Goal: Task Accomplishment & Management: Manage account settings

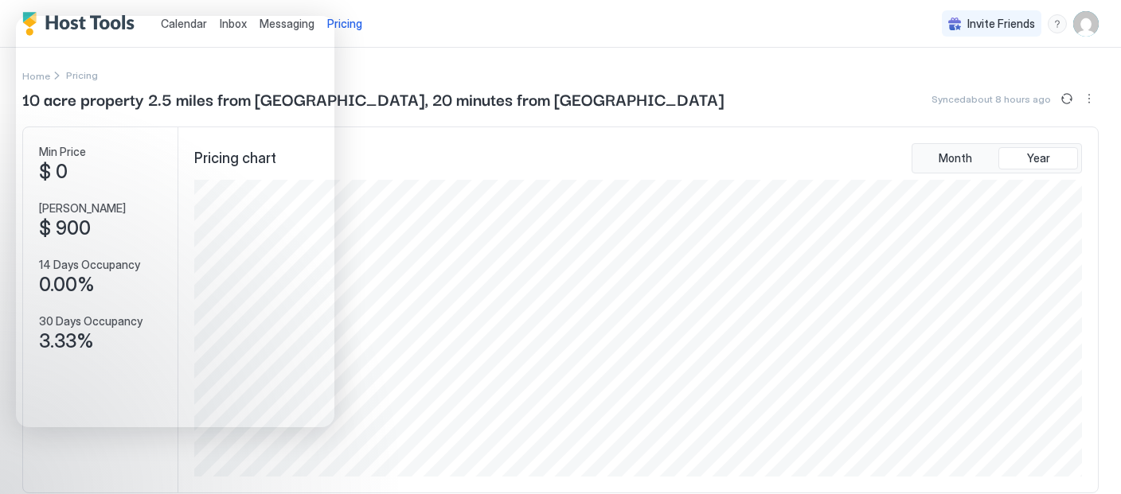
scroll to position [297, 890]
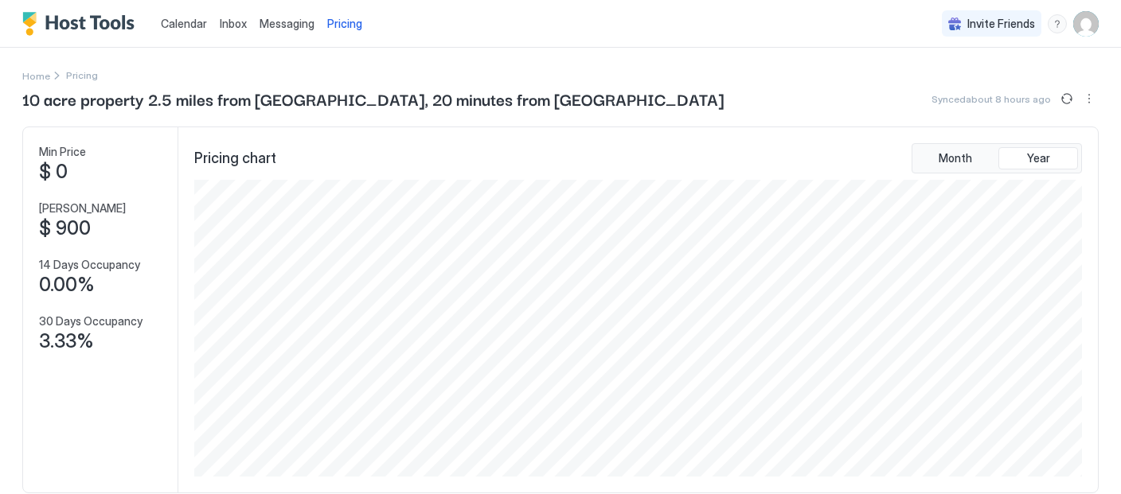
click at [186, 19] on span "Calendar" at bounding box center [184, 24] width 46 height 14
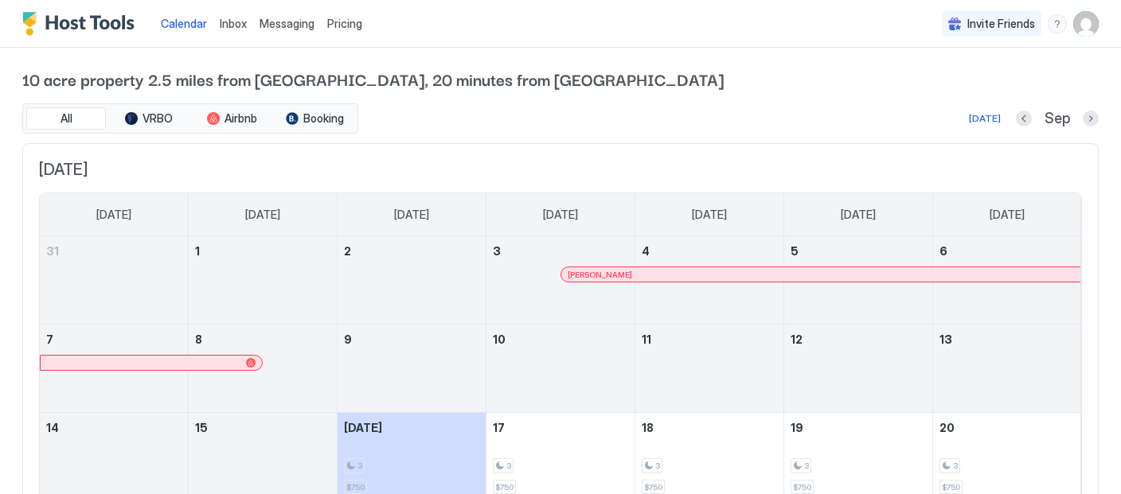
click at [1080, 26] on img "User profile" at bounding box center [1085, 23] width 25 height 25
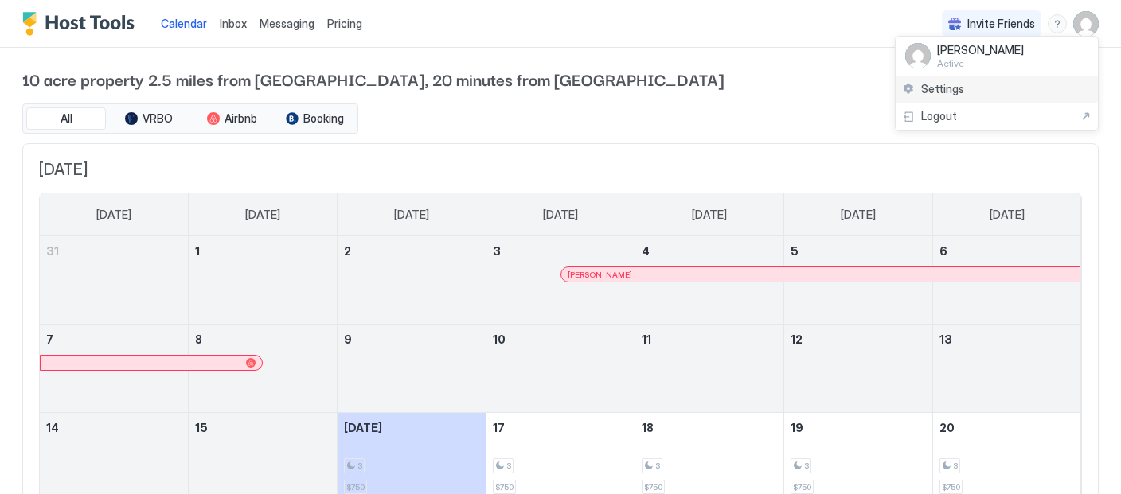
click at [944, 91] on span "Settings" at bounding box center [942, 89] width 43 height 14
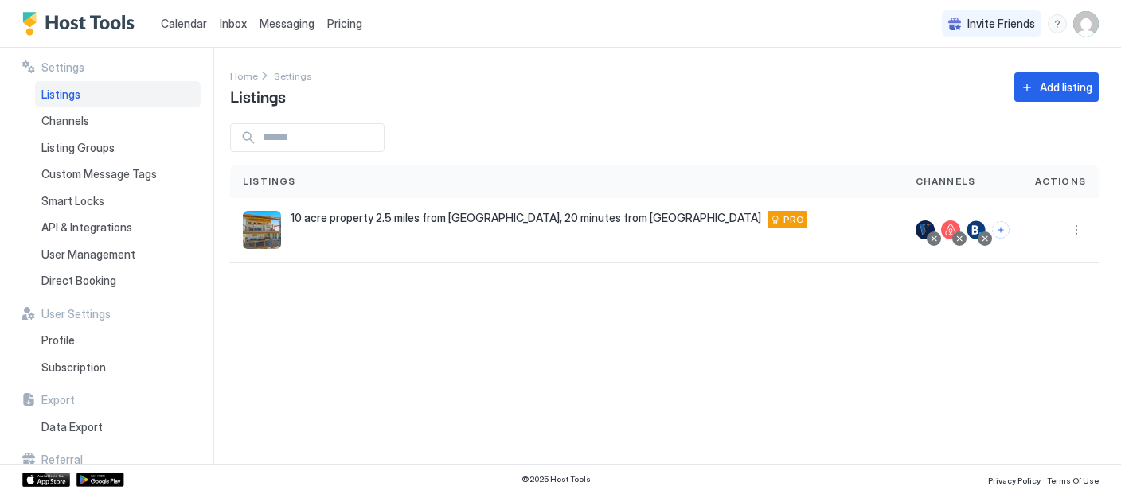
click at [71, 95] on span "Listings" at bounding box center [60, 95] width 39 height 14
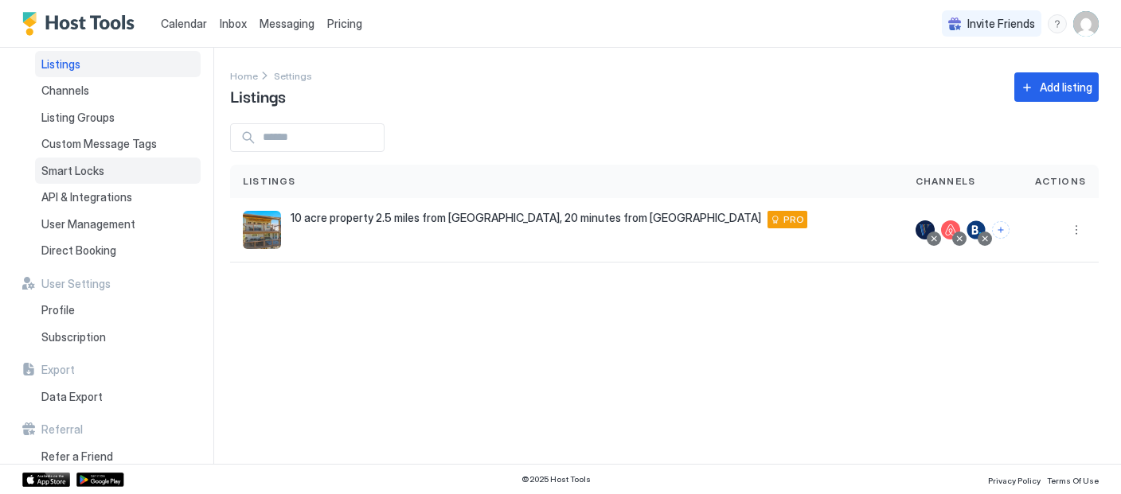
scroll to position [54, 0]
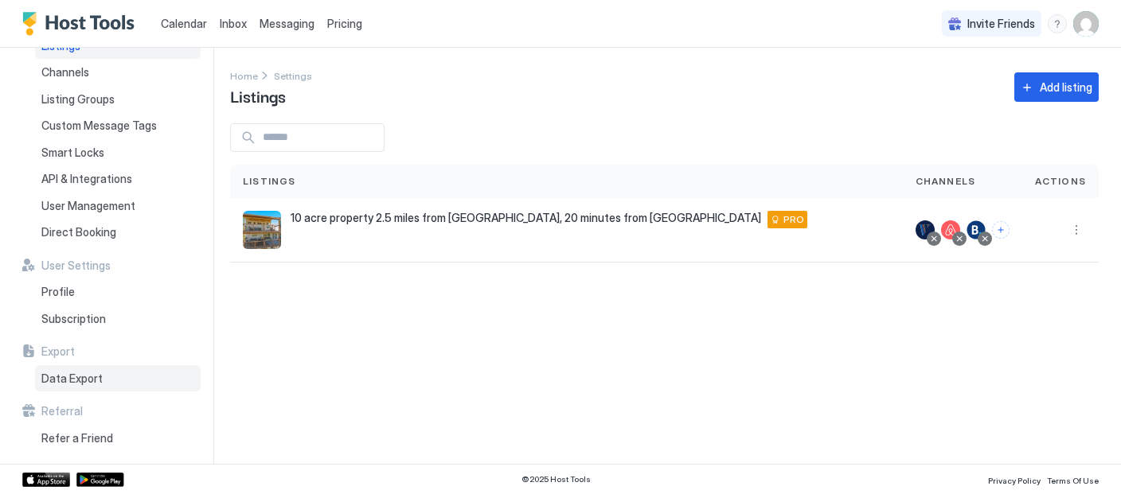
click at [69, 375] on span "Data Export" at bounding box center [71, 379] width 61 height 14
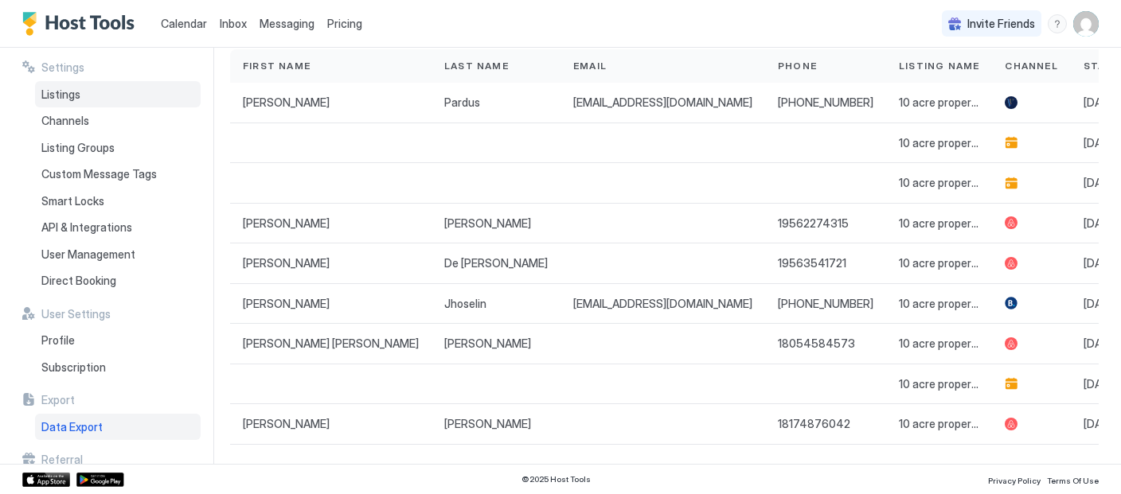
click at [69, 88] on span "Listings" at bounding box center [60, 95] width 39 height 14
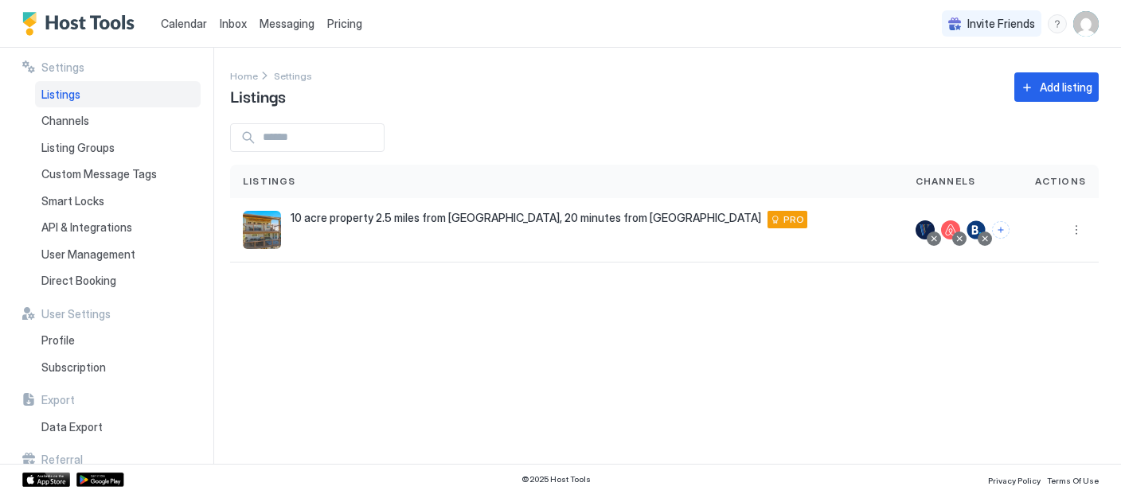
click at [69, 66] on span "Settings" at bounding box center [62, 67] width 43 height 14
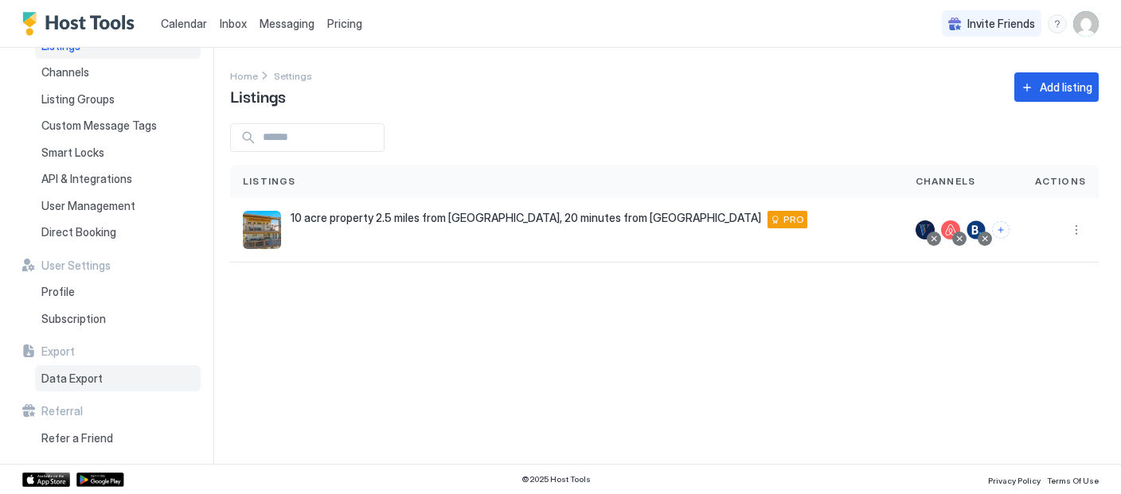
click at [80, 372] on span "Data Export" at bounding box center [71, 379] width 61 height 14
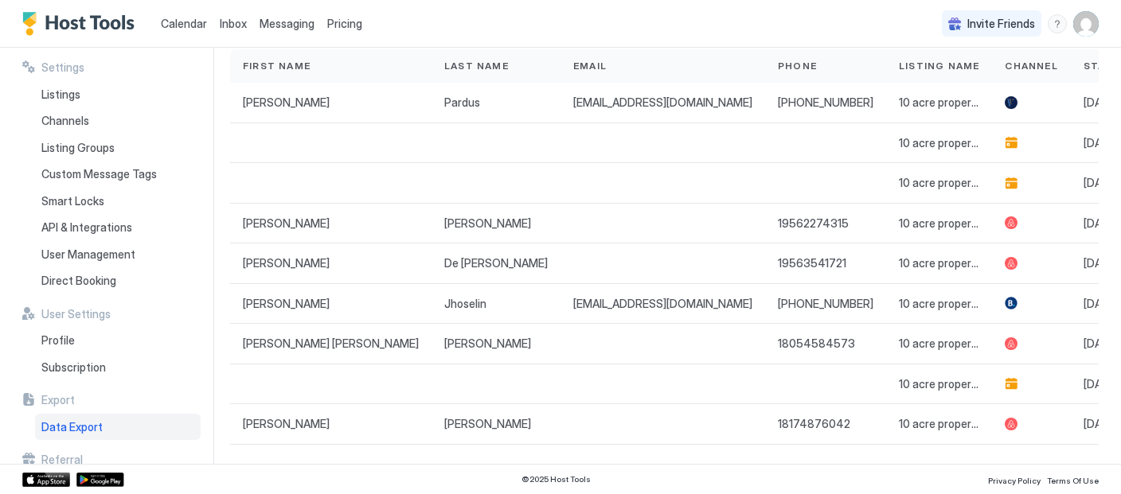
click at [181, 21] on span "Calendar" at bounding box center [184, 24] width 46 height 14
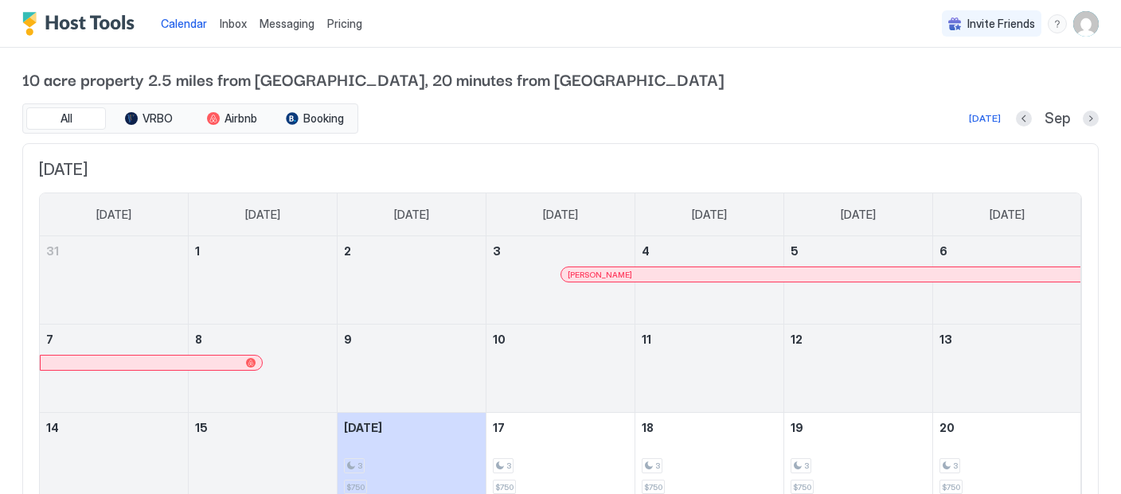
click at [344, 27] on span "Pricing" at bounding box center [344, 24] width 35 height 14
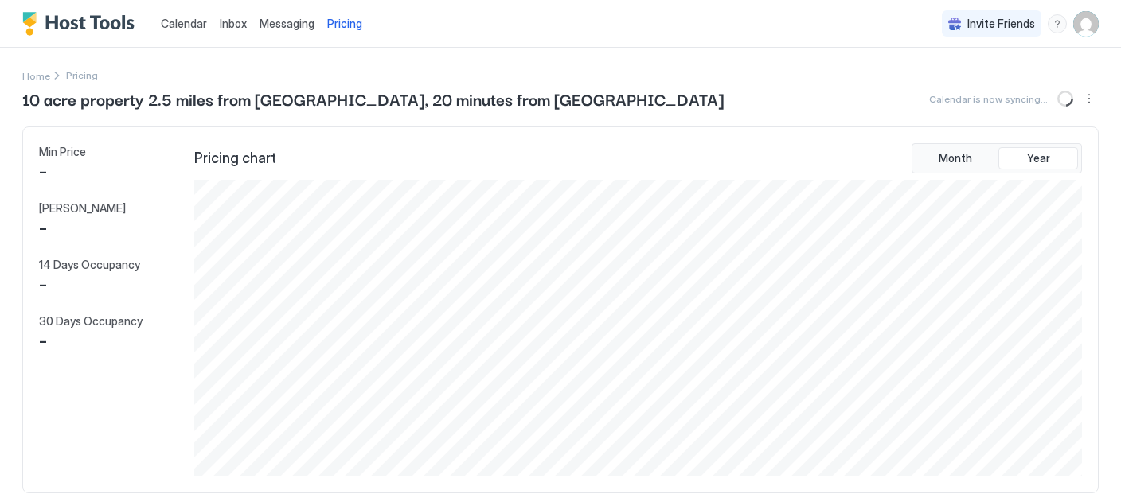
scroll to position [297, 890]
click at [1082, 21] on img "User profile" at bounding box center [1085, 23] width 25 height 25
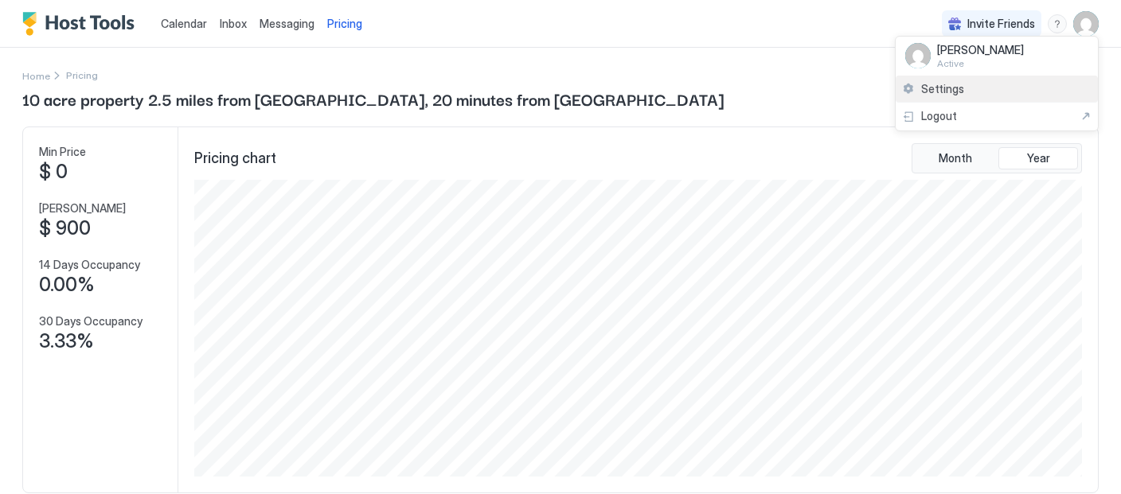
click at [932, 87] on span "Settings" at bounding box center [942, 89] width 43 height 14
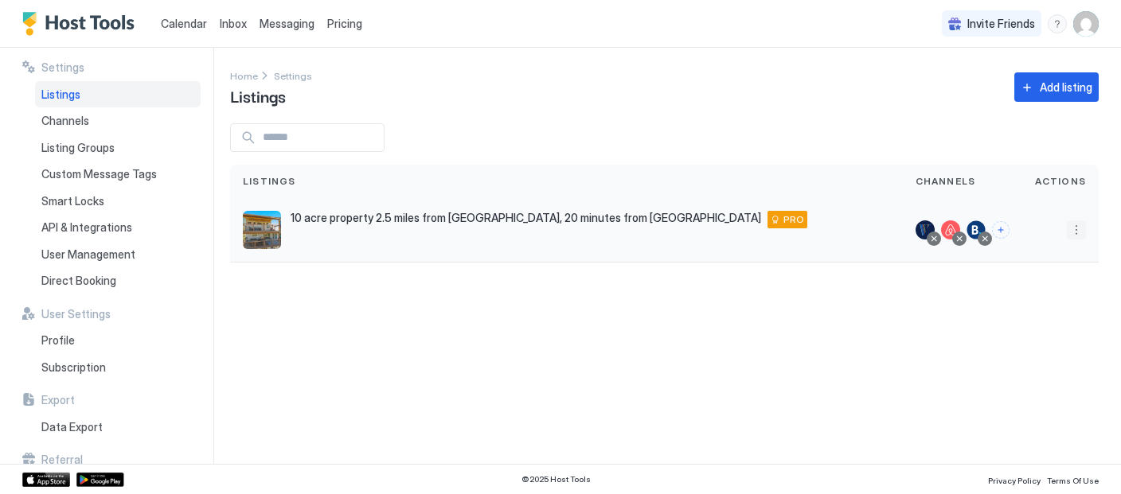
click at [1074, 238] on button "More options" at bounding box center [1075, 229] width 19 height 19
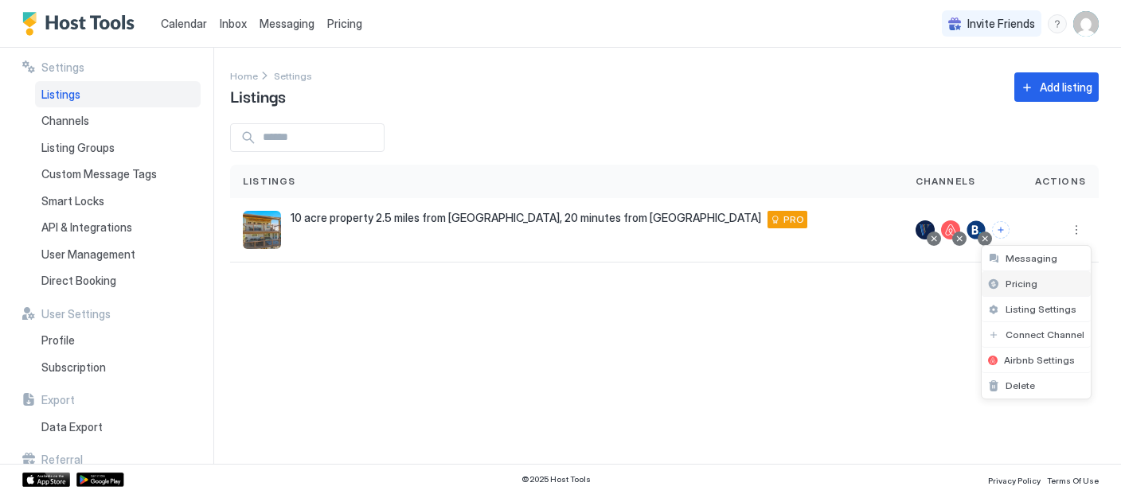
click at [1025, 283] on span "Pricing" at bounding box center [1021, 284] width 32 height 12
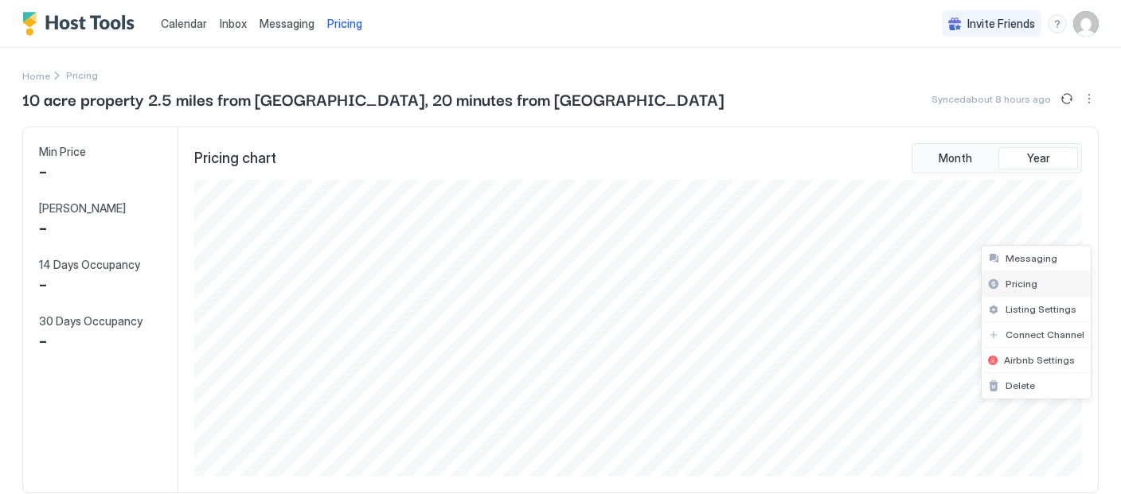
scroll to position [297, 890]
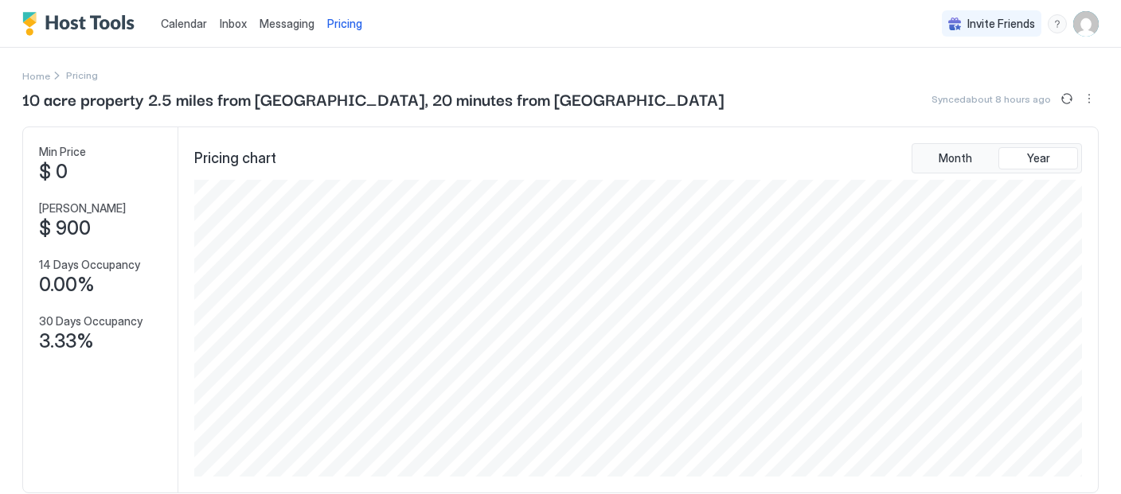
click at [1089, 30] on img "User profile" at bounding box center [1085, 23] width 25 height 25
click at [958, 89] on span "Settings" at bounding box center [942, 89] width 43 height 14
click at [911, 84] on div "Settings" at bounding box center [933, 89] width 62 height 14
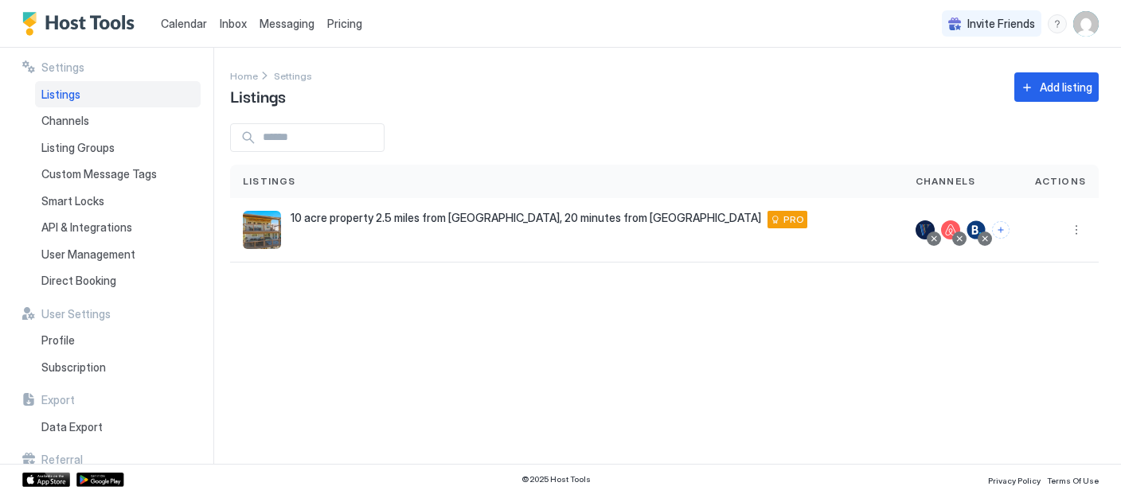
click at [69, 91] on span "Listings" at bounding box center [60, 95] width 39 height 14
click at [80, 123] on span "Channels" at bounding box center [65, 121] width 48 height 14
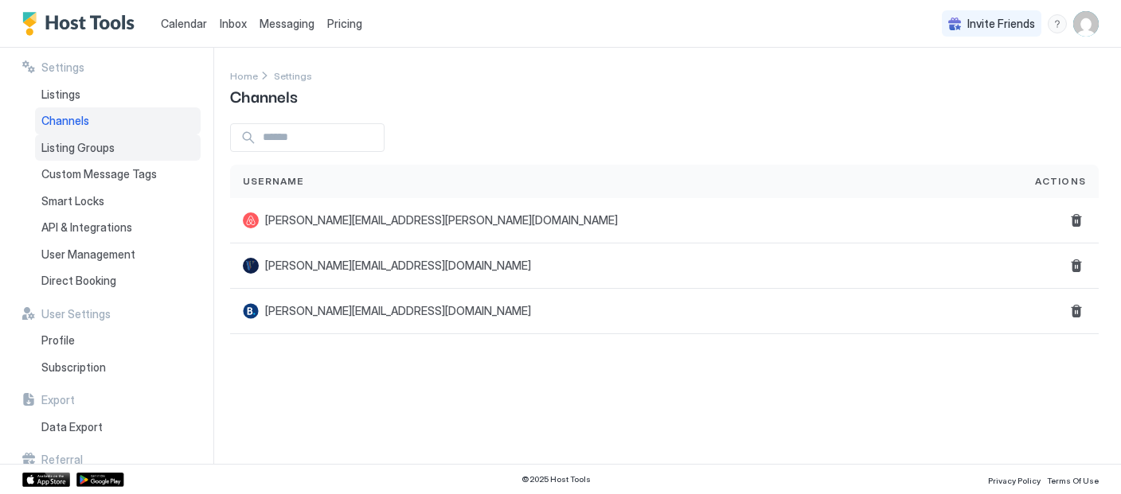
click at [82, 149] on span "Listing Groups" at bounding box center [77, 148] width 73 height 14
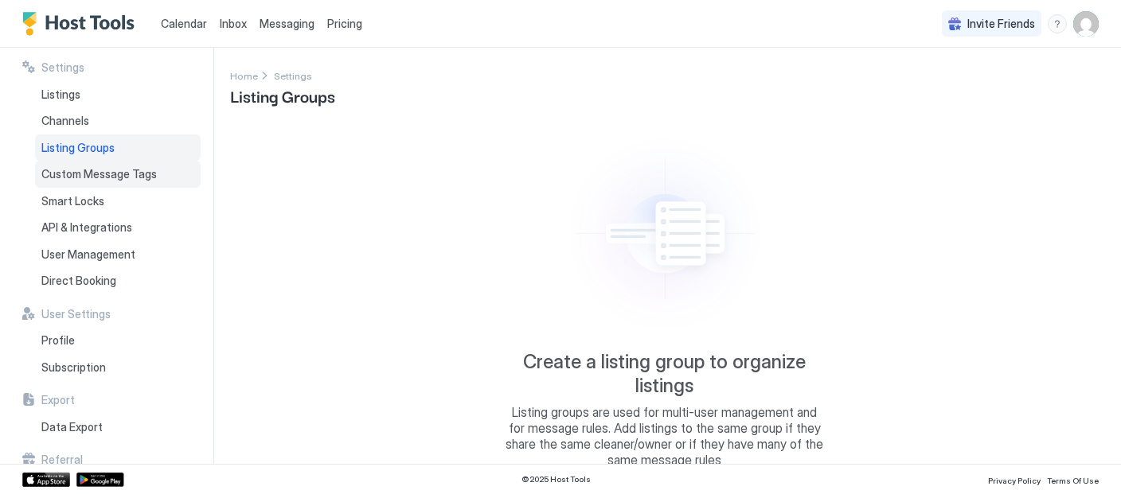
click at [76, 172] on span "Custom Message Tags" at bounding box center [98, 174] width 115 height 14
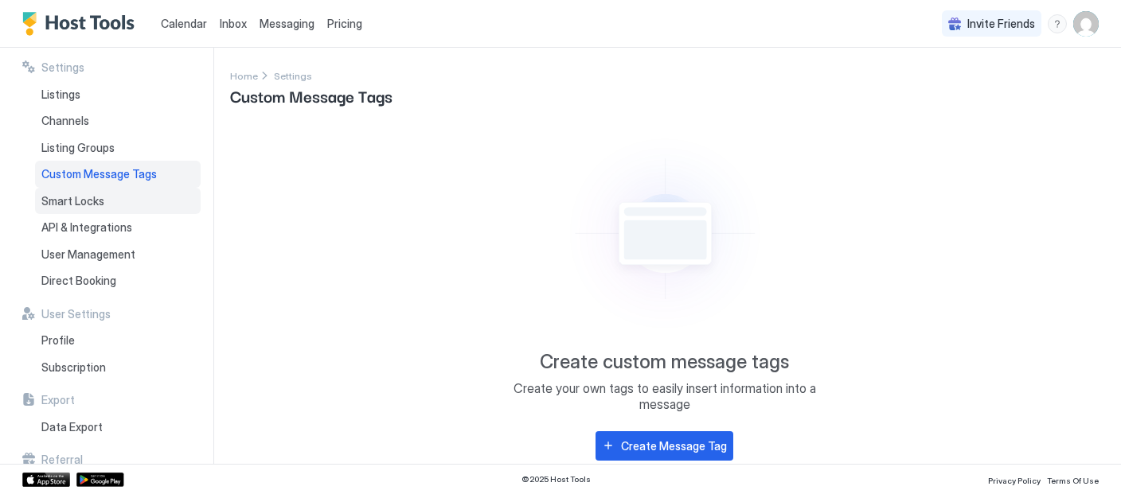
click at [80, 198] on span "Smart Locks" at bounding box center [72, 201] width 63 height 14
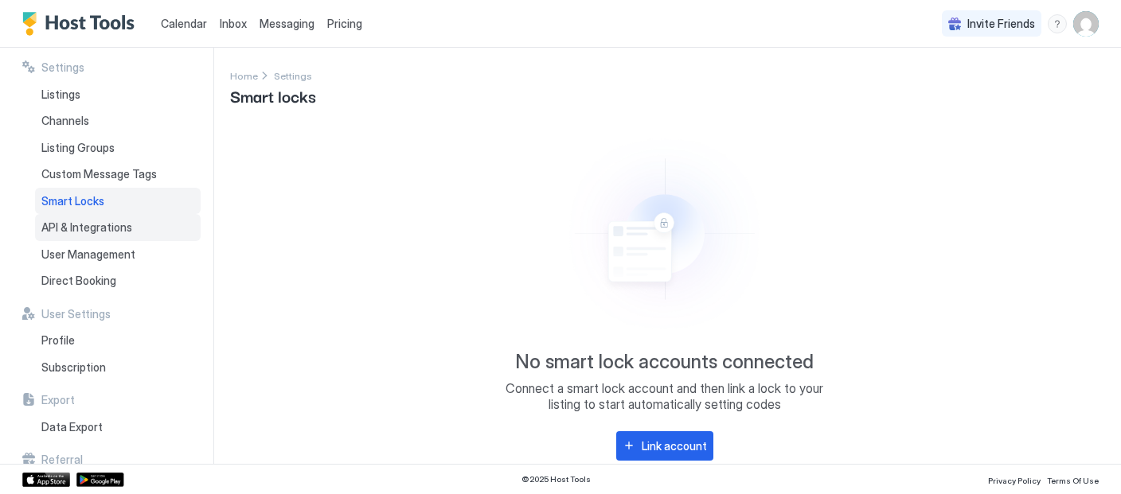
click at [78, 224] on span "API & Integrations" at bounding box center [86, 227] width 91 height 14
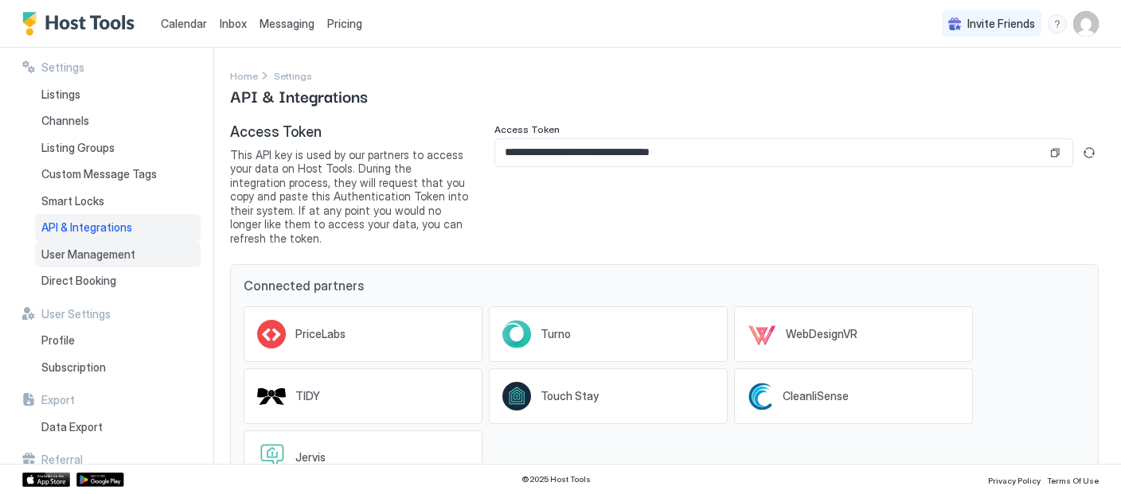
click at [85, 259] on span "User Management" at bounding box center [88, 255] width 94 height 14
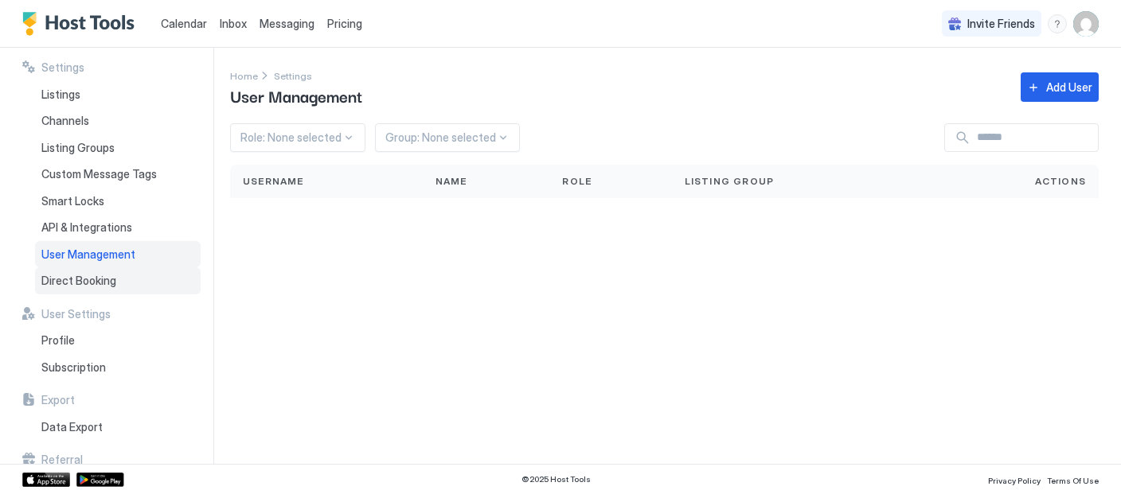
click at [86, 279] on span "Direct Booking" at bounding box center [78, 281] width 75 height 14
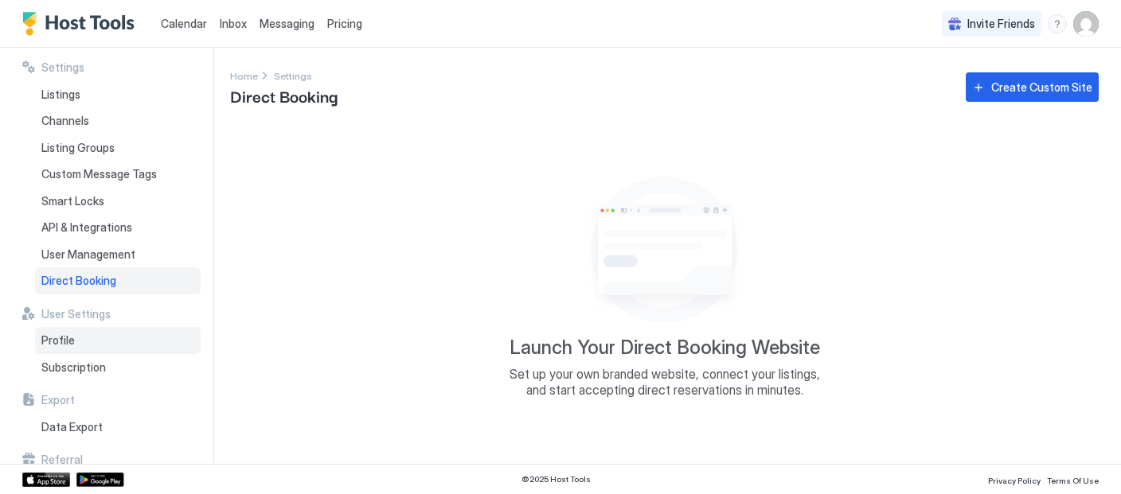
click at [55, 341] on span "Profile" at bounding box center [57, 340] width 33 height 14
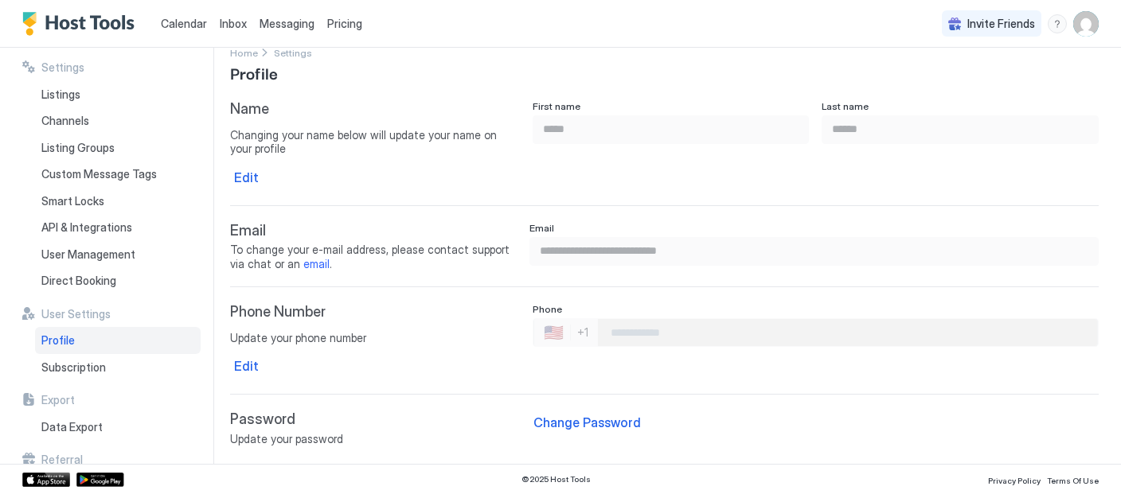
scroll to position [35, 0]
click at [67, 426] on span "Data Export" at bounding box center [71, 427] width 61 height 14
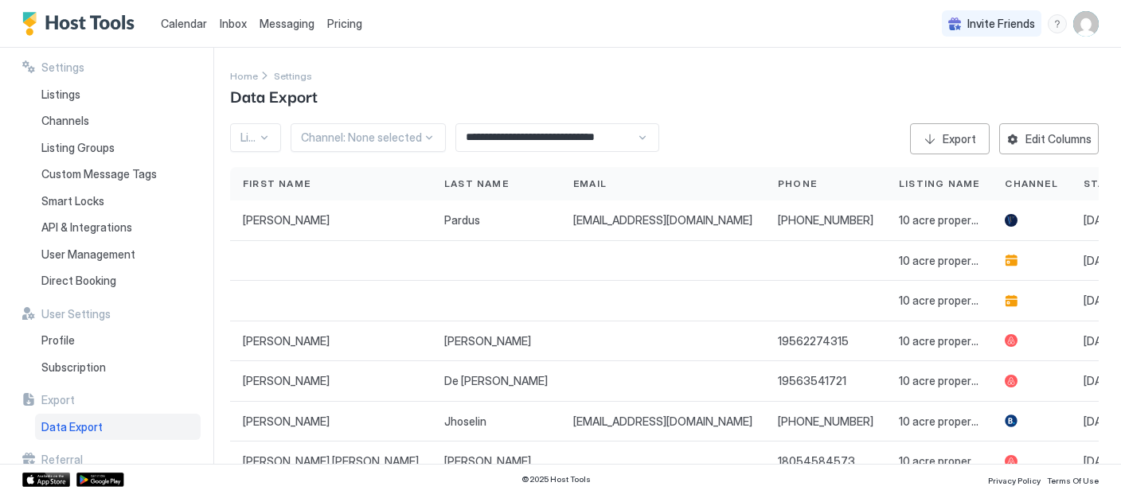
click at [61, 29] on img "Host Tools Logo" at bounding box center [81, 24] width 119 height 24
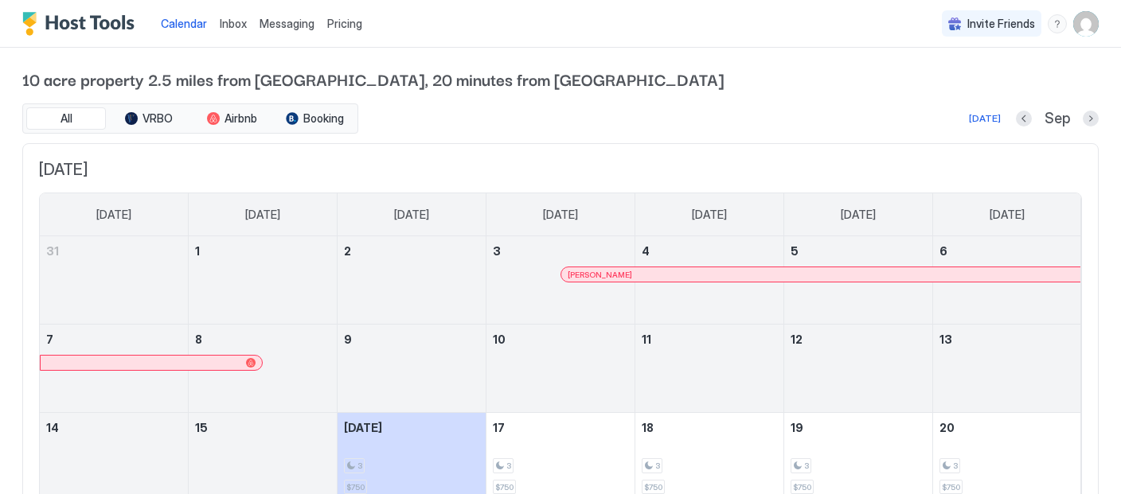
click at [1078, 23] on img "User profile" at bounding box center [1085, 23] width 25 height 25
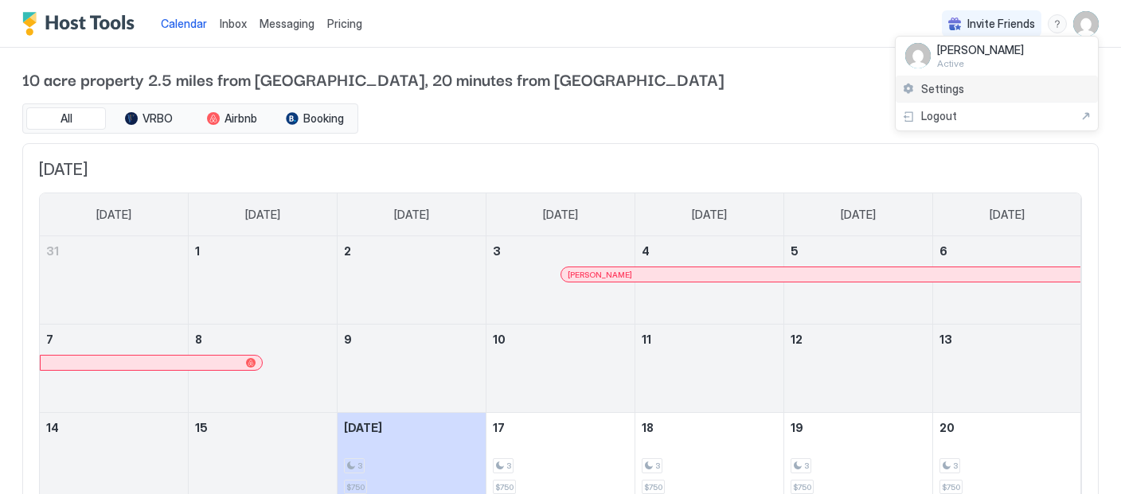
click at [941, 87] on span "Settings" at bounding box center [942, 89] width 43 height 14
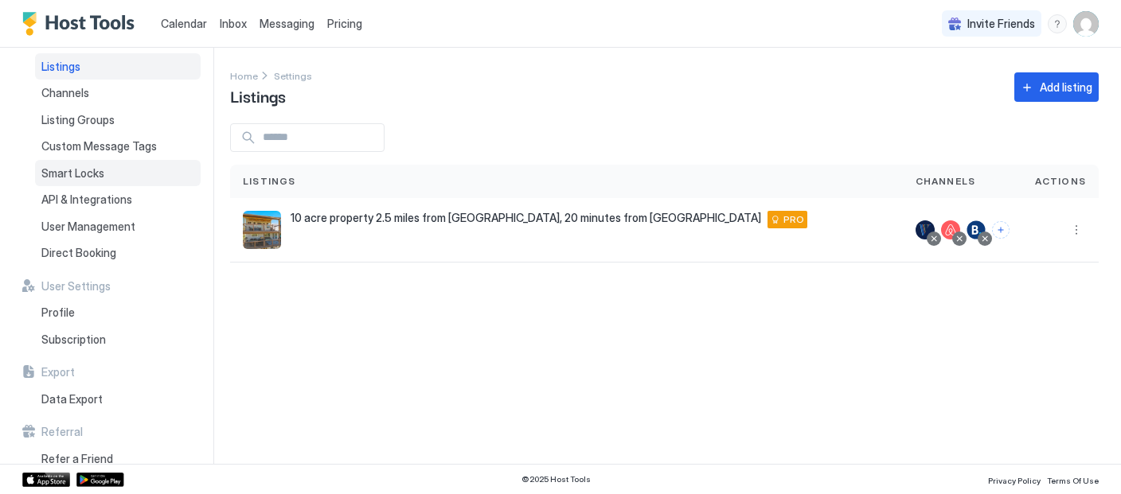
scroll to position [54, 0]
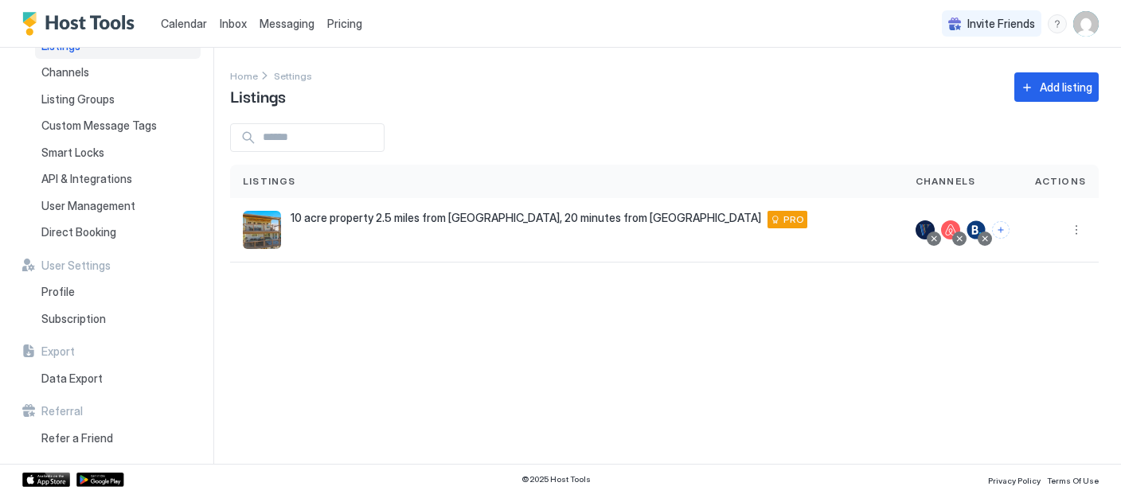
click at [1085, 21] on img "User profile" at bounding box center [1085, 23] width 25 height 25
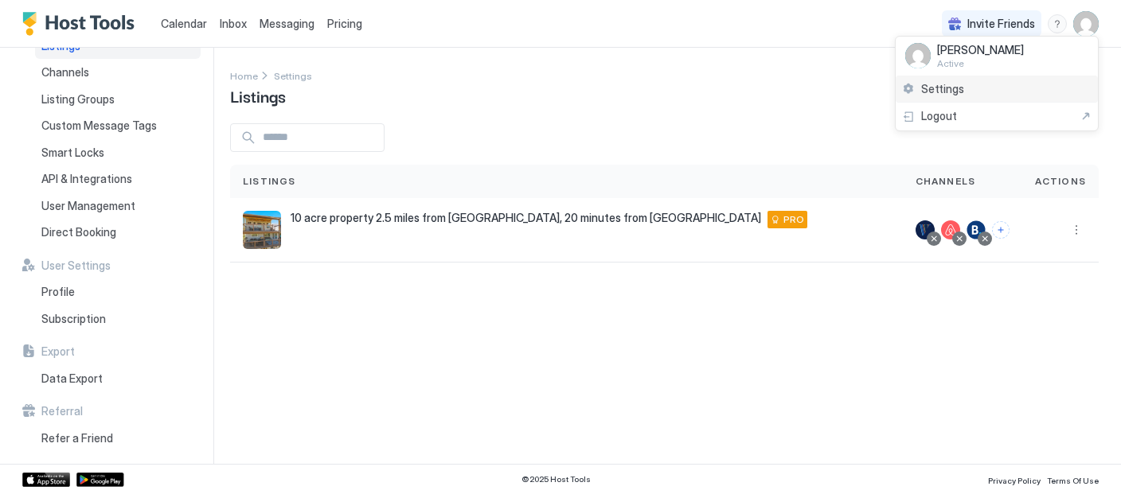
click at [958, 84] on span "Settings" at bounding box center [942, 89] width 43 height 14
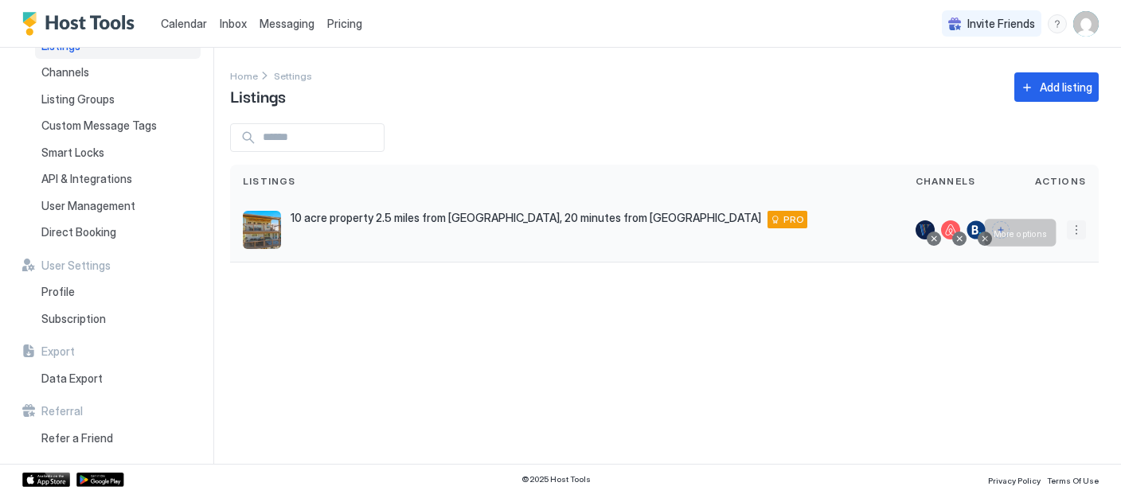
click at [1071, 238] on button "More options" at bounding box center [1075, 229] width 19 height 19
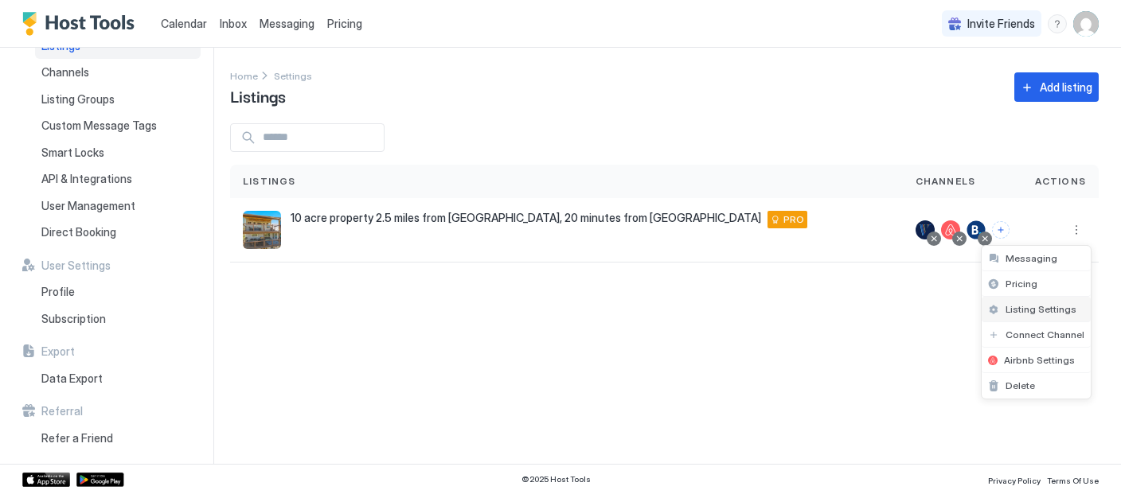
click at [1045, 306] on span "Listing Settings" at bounding box center [1040, 309] width 71 height 12
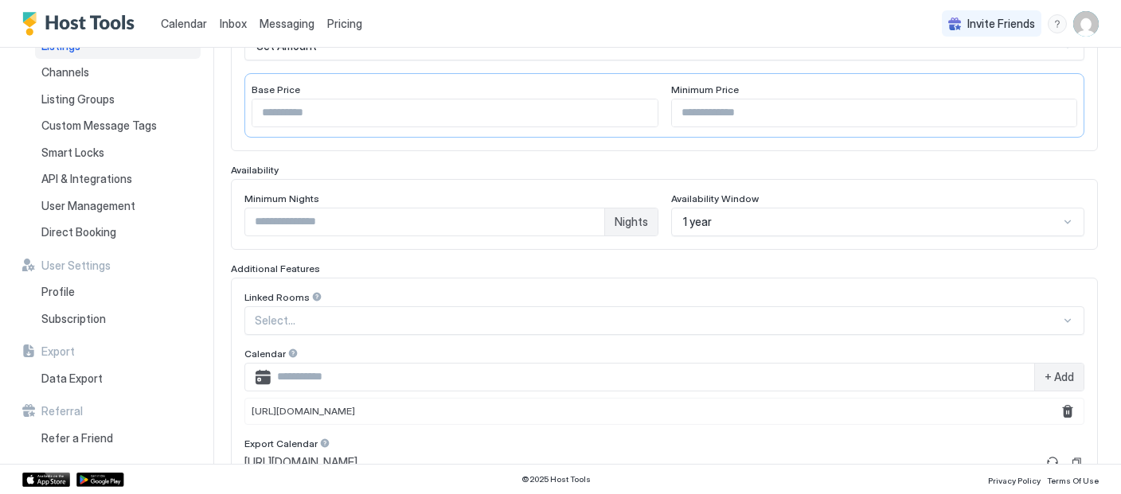
scroll to position [434, 0]
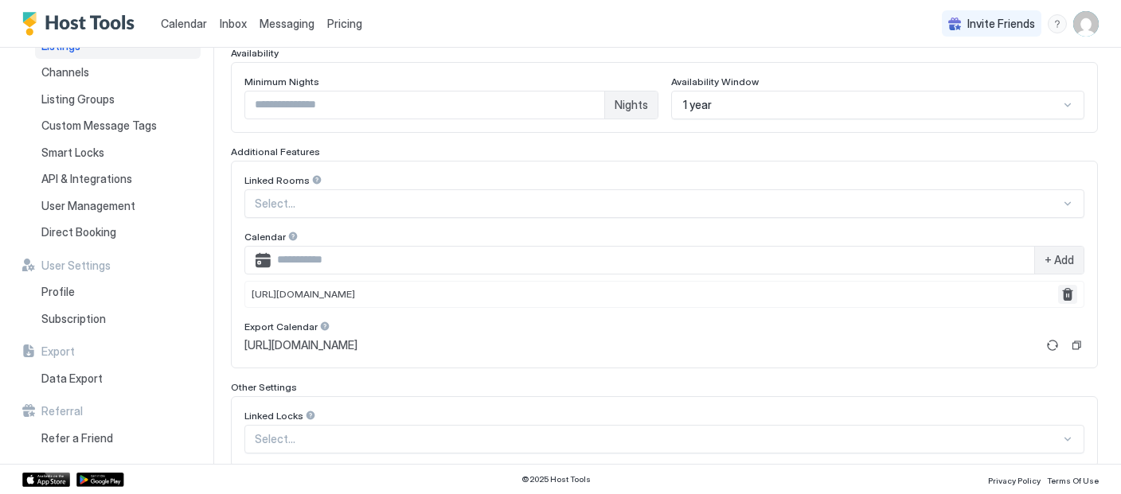
click at [1065, 294] on button "Remove" at bounding box center [1067, 294] width 19 height 19
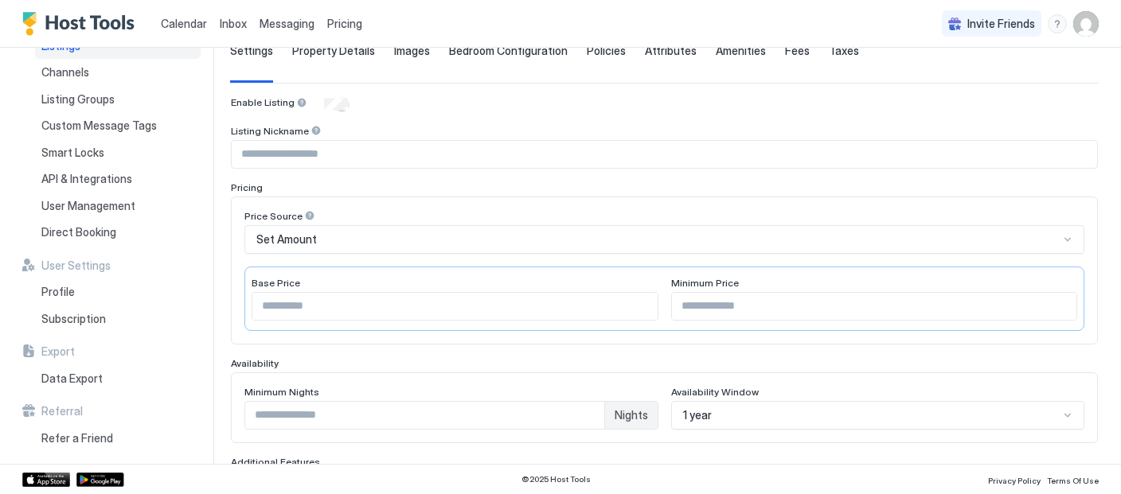
scroll to position [108, 0]
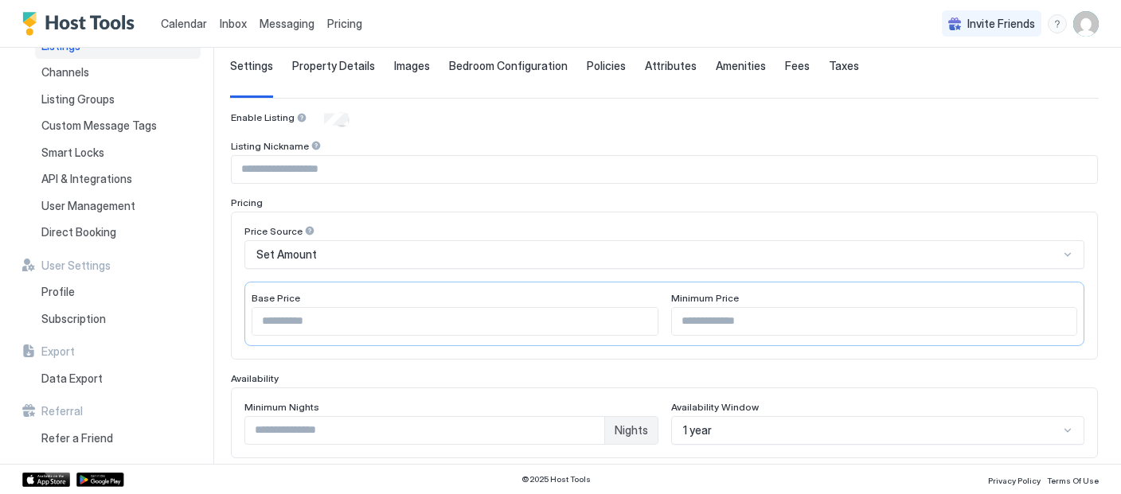
click at [177, 20] on span "Calendar" at bounding box center [184, 24] width 46 height 14
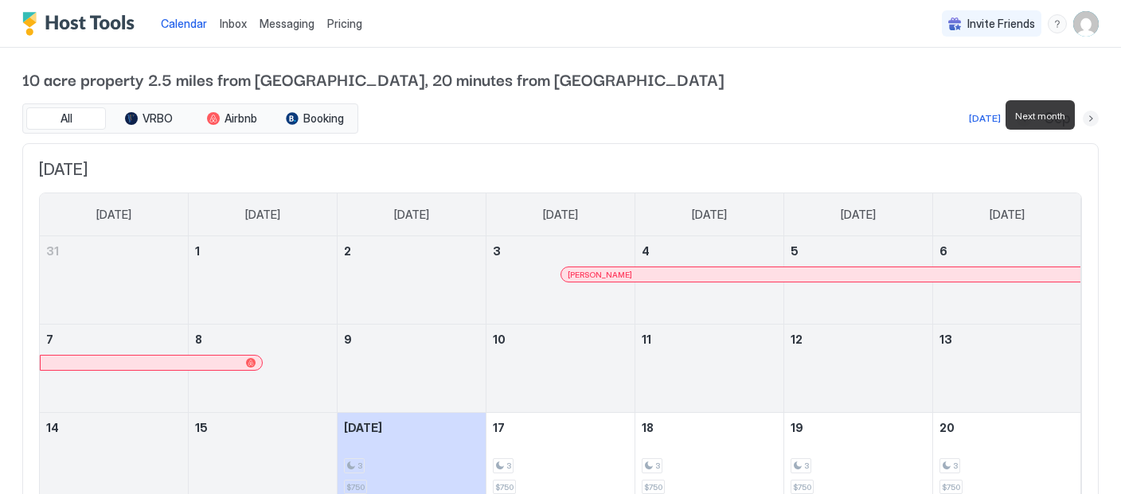
click at [1093, 119] on button "Next month" at bounding box center [1090, 119] width 16 height 16
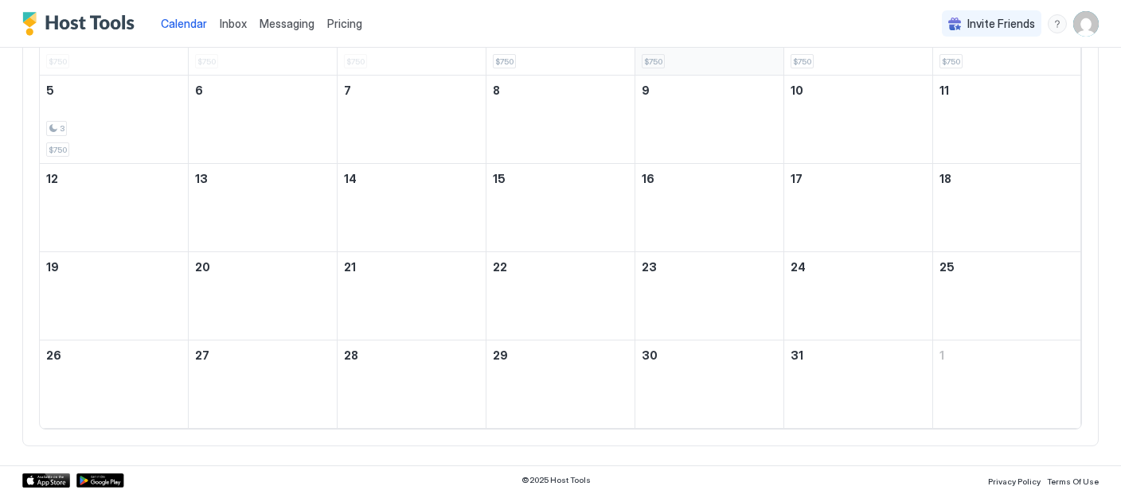
scroll to position [298, 0]
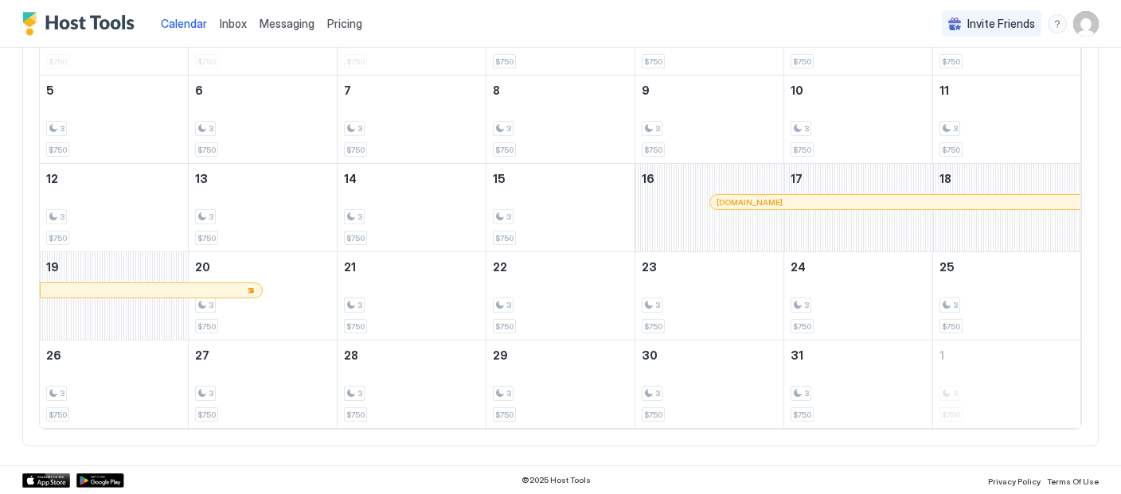
click at [728, 196] on div at bounding box center [729, 202] width 13 height 13
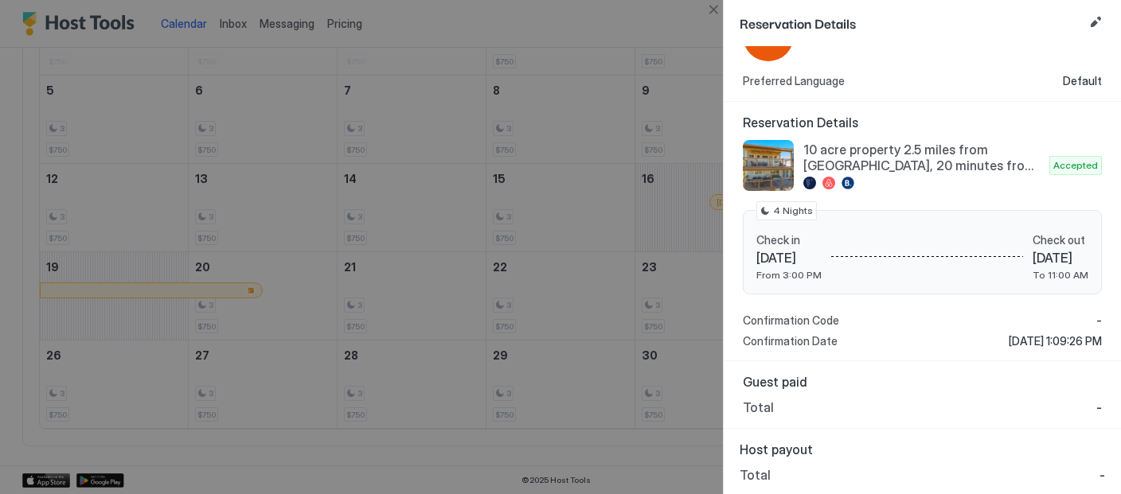
scroll to position [0, 0]
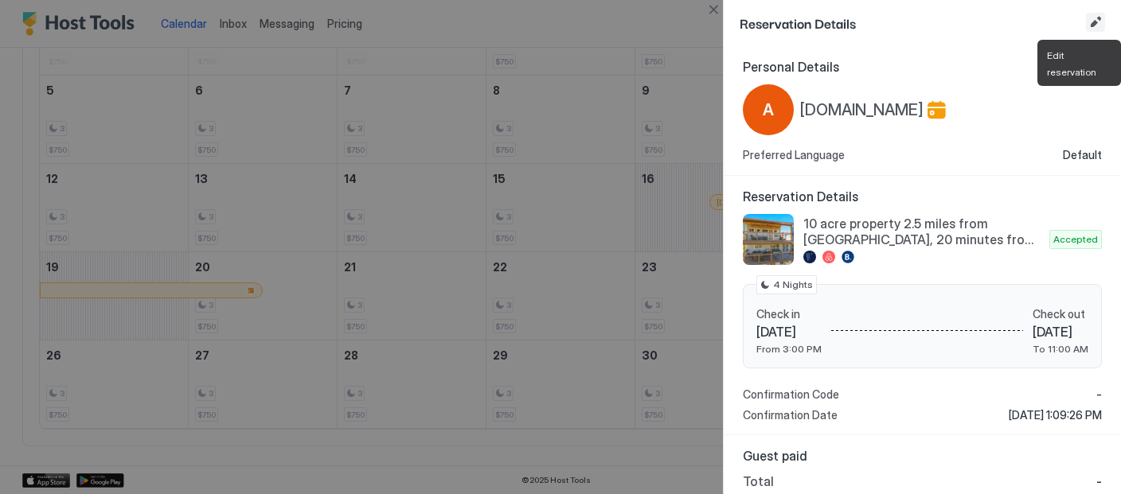
click at [1097, 21] on button "Edit reservation" at bounding box center [1095, 22] width 19 height 19
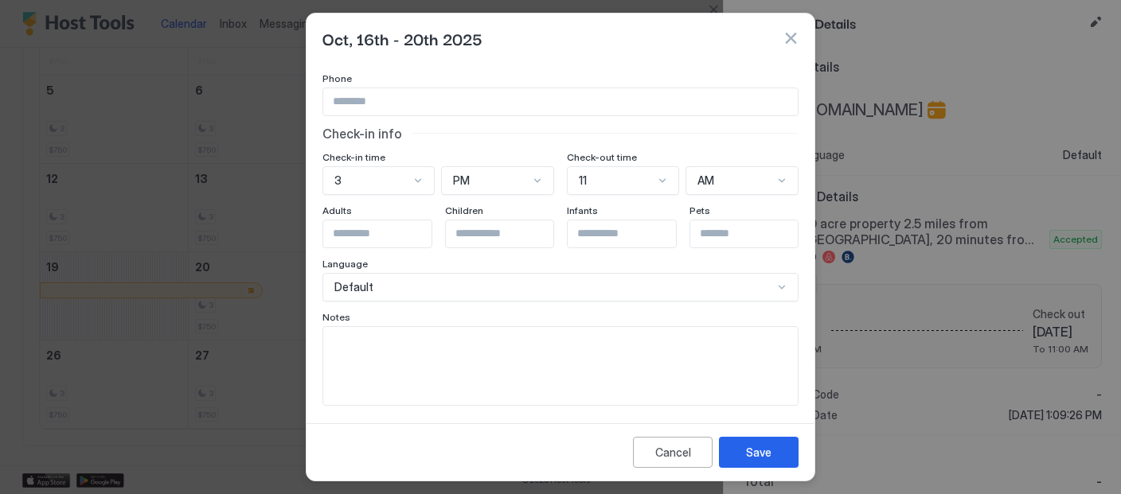
scroll to position [124, 0]
click at [669, 449] on div "Cancel" at bounding box center [673, 452] width 36 height 17
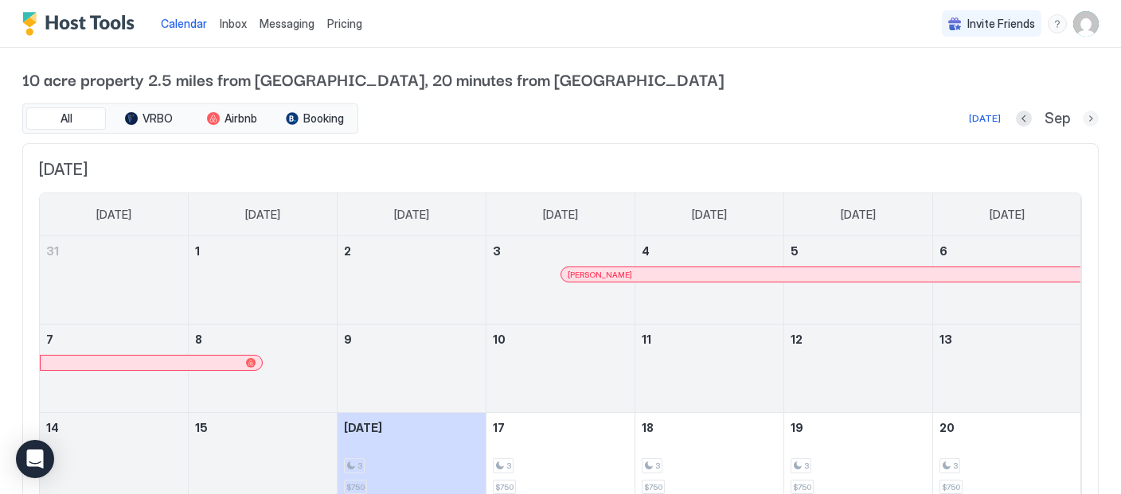
click at [1091, 122] on button "Next month" at bounding box center [1090, 119] width 16 height 16
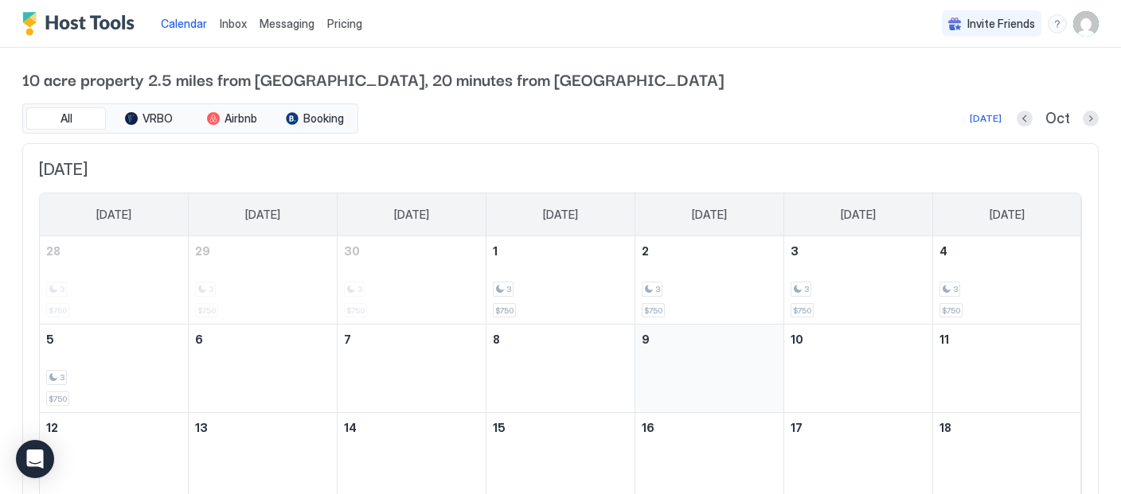
scroll to position [298, 0]
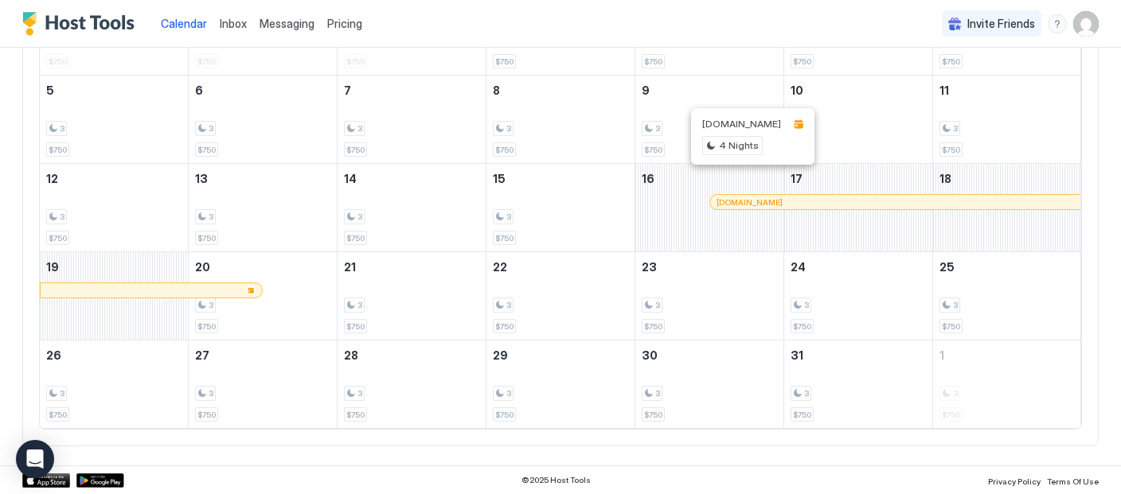
click at [752, 196] on div at bounding box center [752, 202] width 13 height 13
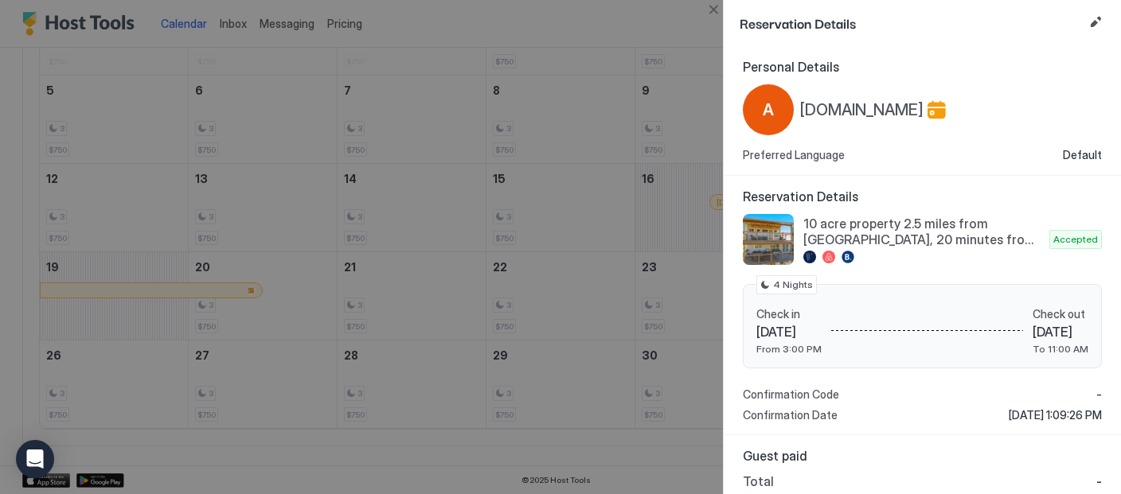
click at [662, 96] on div at bounding box center [560, 247] width 1121 height 494
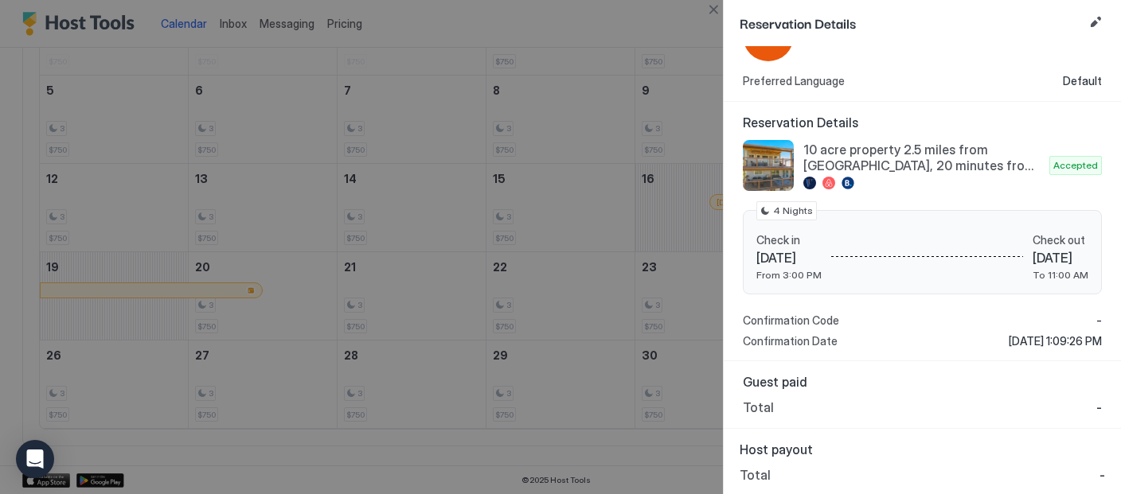
scroll to position [74, 0]
click at [708, 8] on button "Close" at bounding box center [713, 9] width 19 height 19
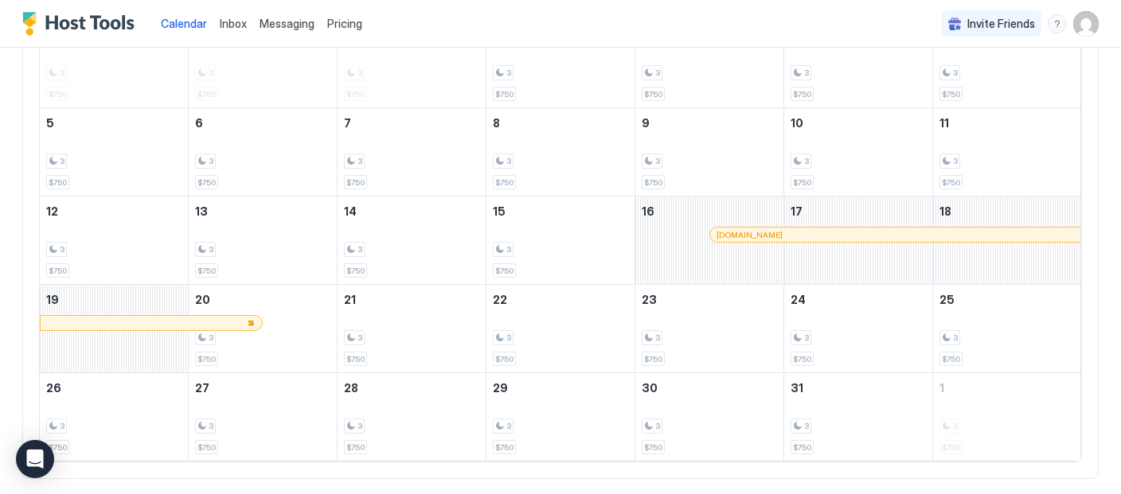
scroll to position [298, 0]
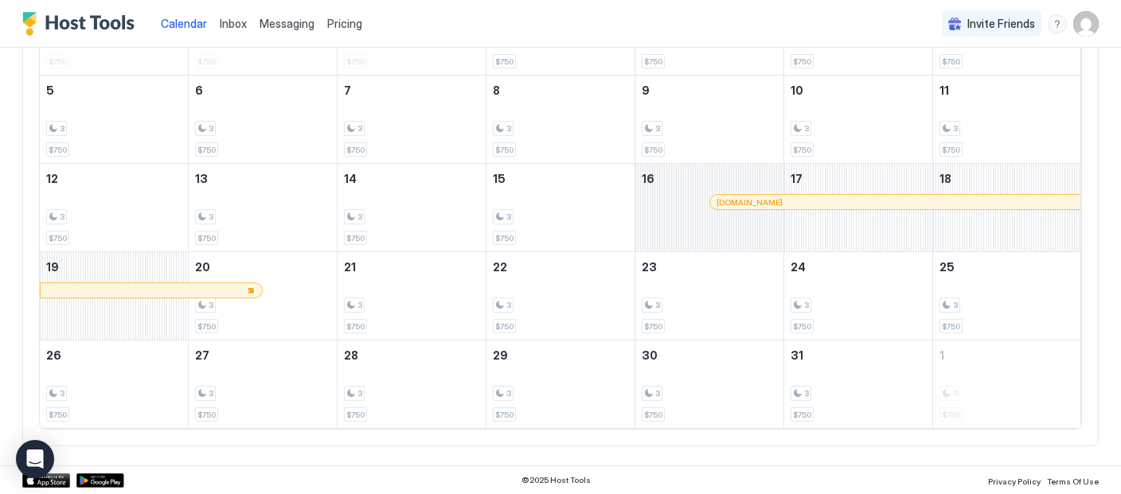
click at [692, 197] on div "October 16, 2025" at bounding box center [709, 208] width 148 height 88
click at [249, 286] on div at bounding box center [251, 291] width 10 height 10
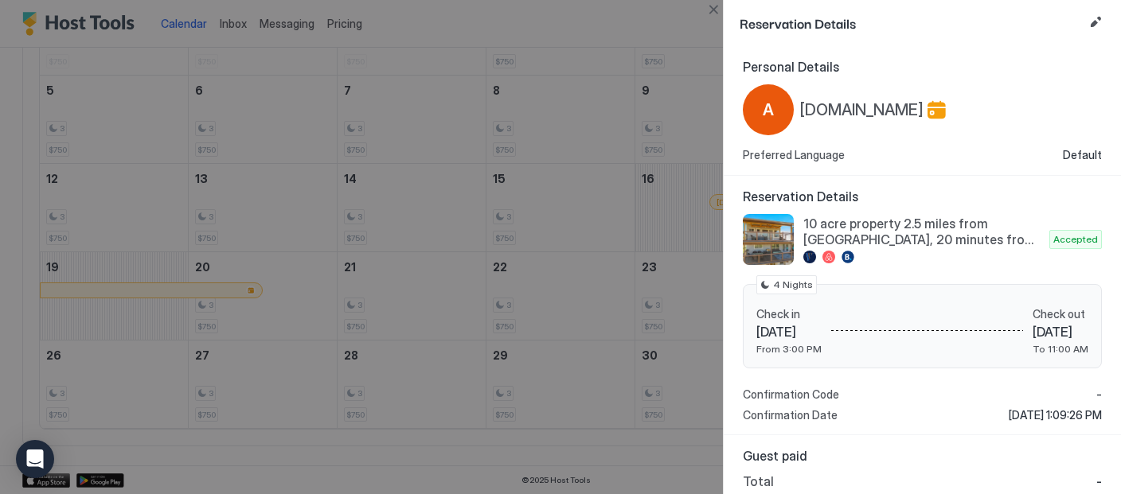
scroll to position [0, 0]
click at [715, 11] on button "Close" at bounding box center [713, 9] width 19 height 19
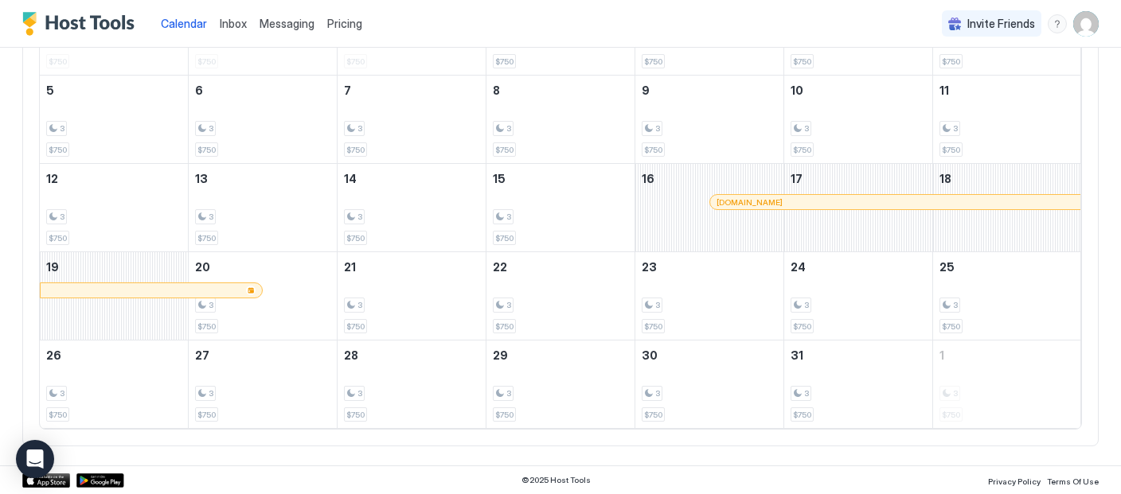
click at [1078, 26] on img "User profile" at bounding box center [1085, 23] width 25 height 25
click at [984, 88] on div "Settings" at bounding box center [996, 90] width 202 height 28
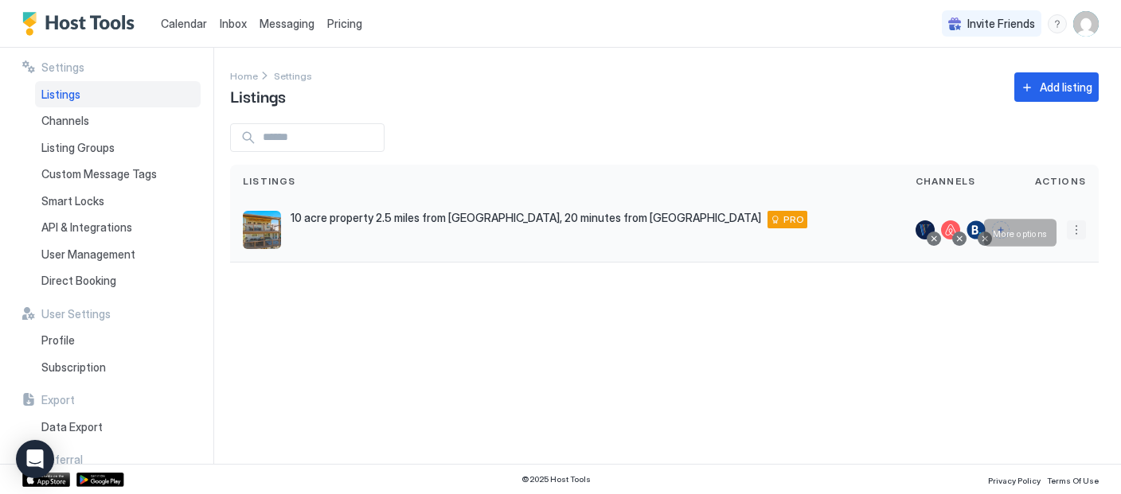
click at [1074, 234] on button "More options" at bounding box center [1075, 229] width 19 height 19
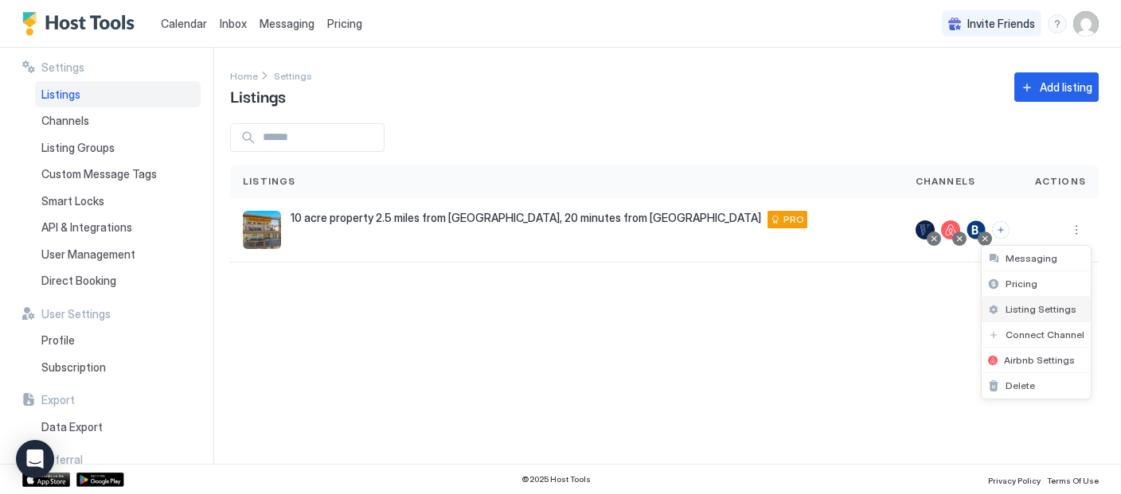
click at [1019, 308] on span "Listing Settings" at bounding box center [1040, 309] width 71 height 12
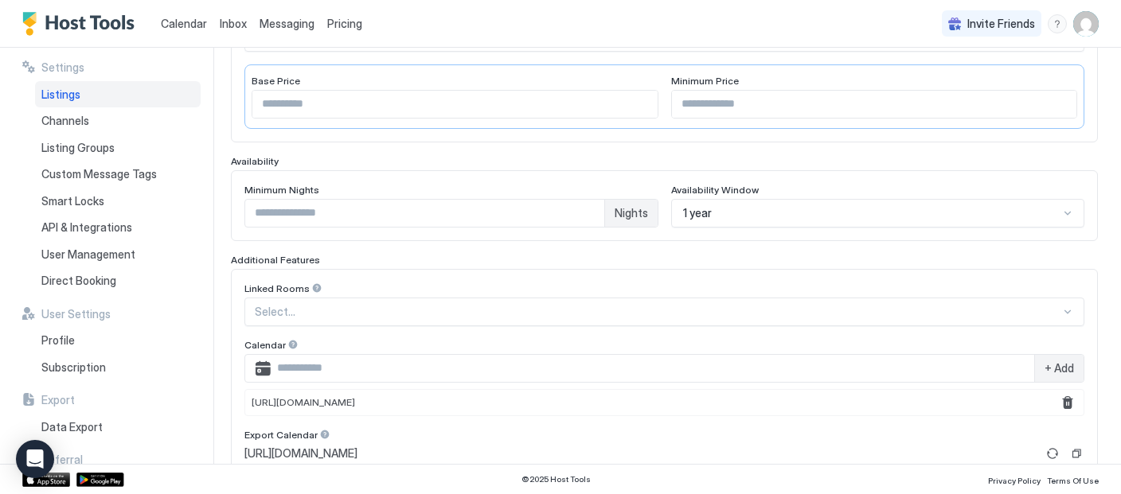
scroll to position [434, 0]
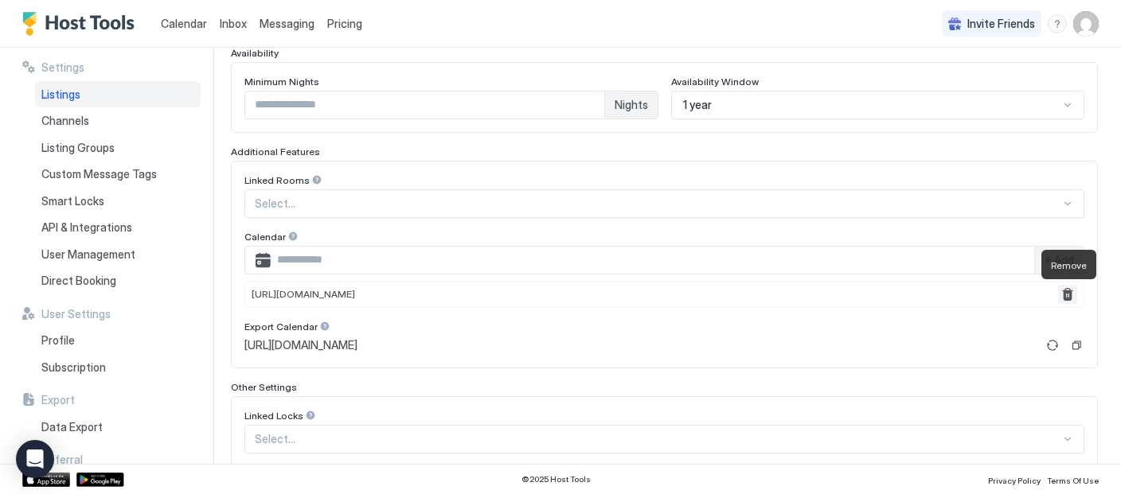
click at [1067, 294] on button "Remove" at bounding box center [1067, 294] width 19 height 19
click at [1067, 321] on div "Export Calendar" at bounding box center [664, 328] width 840 height 15
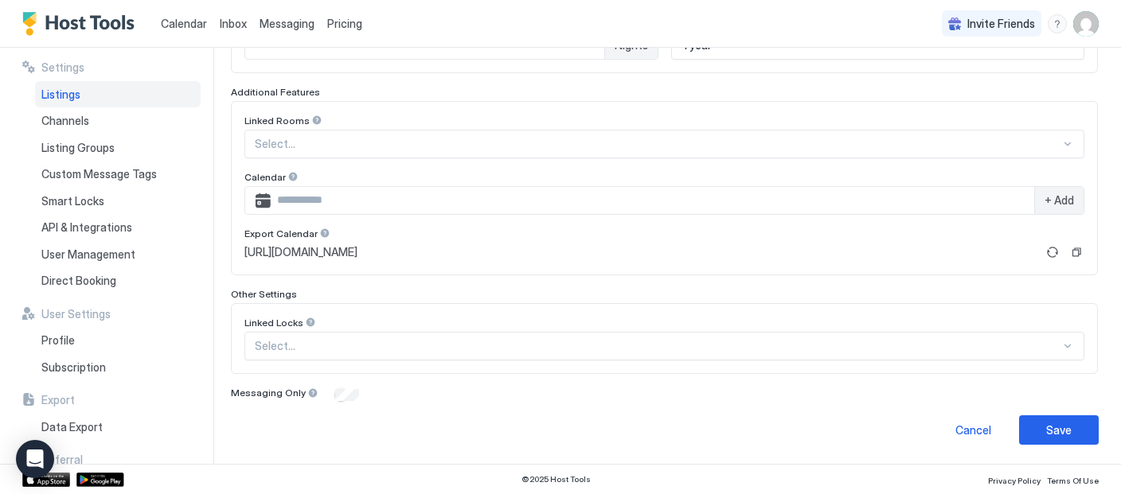
scroll to position [501, 0]
click at [1049, 246] on button "Refresh" at bounding box center [1052, 252] width 19 height 19
click at [1047, 248] on button "Refresh" at bounding box center [1052, 252] width 19 height 19
click at [1069, 422] on div "Save" at bounding box center [1058, 430] width 25 height 17
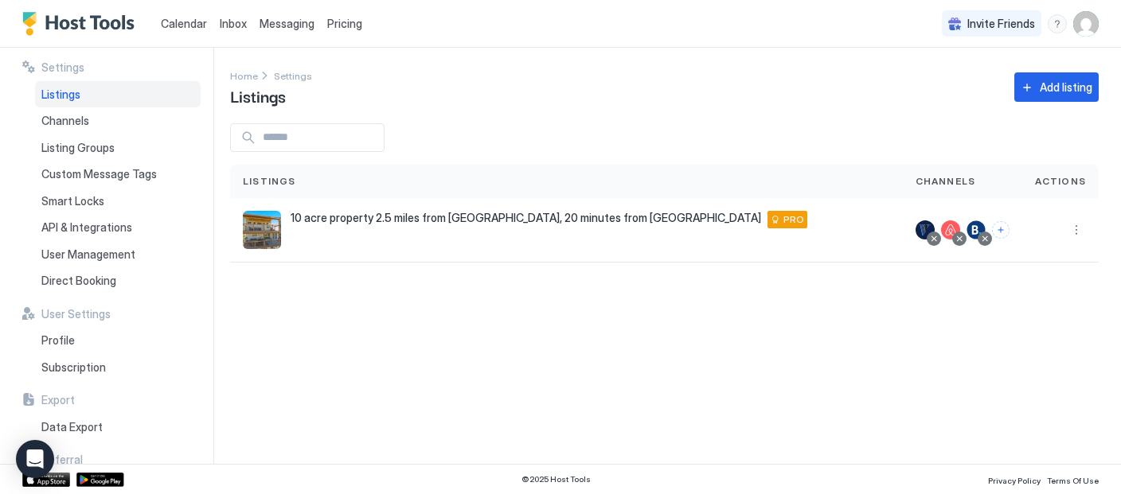
click at [181, 25] on span "Calendar" at bounding box center [184, 24] width 46 height 14
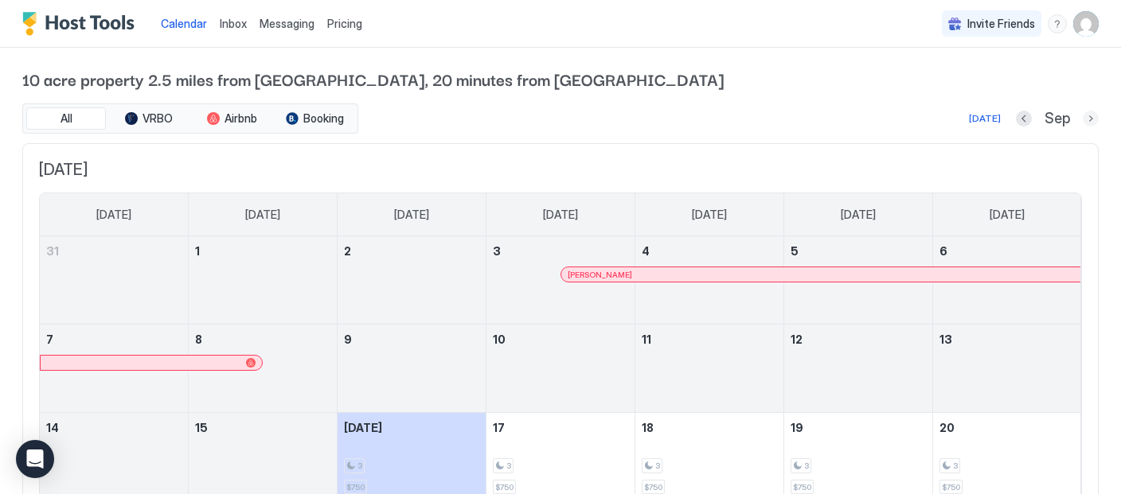
click at [1093, 117] on button "Next month" at bounding box center [1090, 119] width 16 height 16
drag, startPoint x: 1091, startPoint y: 115, endPoint x: 1082, endPoint y: 119, distance: 9.3
click at [1088, 117] on button "Next month" at bounding box center [1090, 119] width 16 height 16
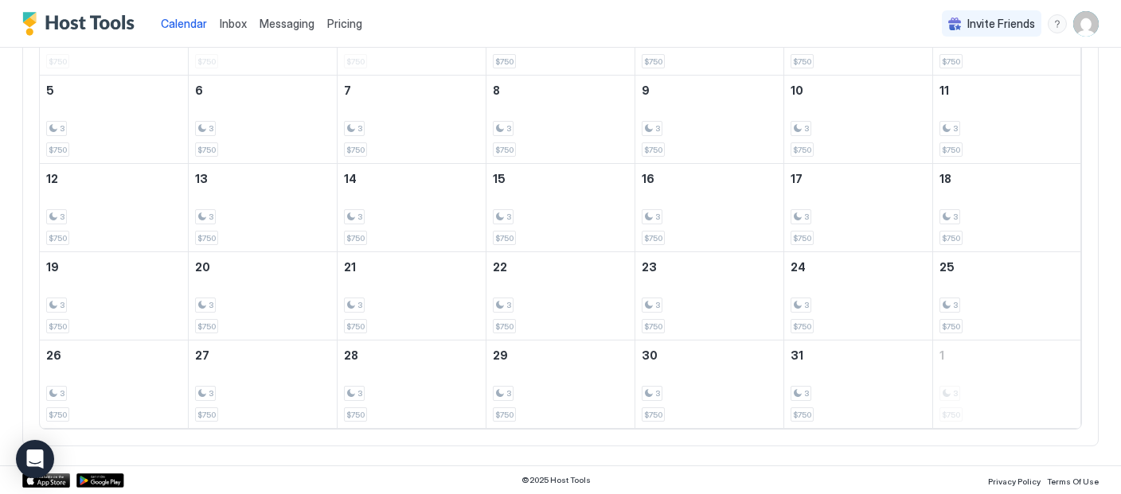
scroll to position [189, 0]
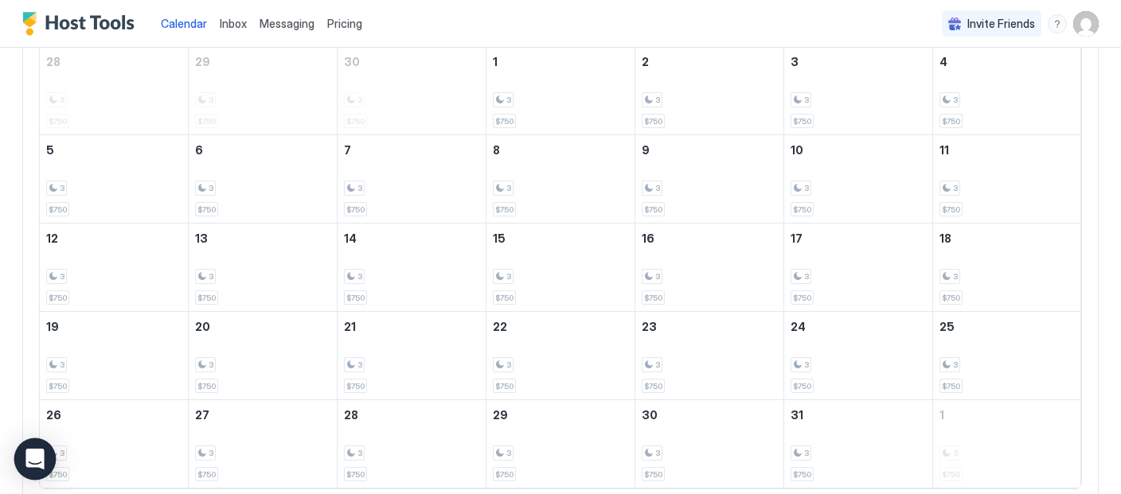
click at [38, 456] on icon "Open Intercom Messenger" at bounding box center [34, 459] width 18 height 21
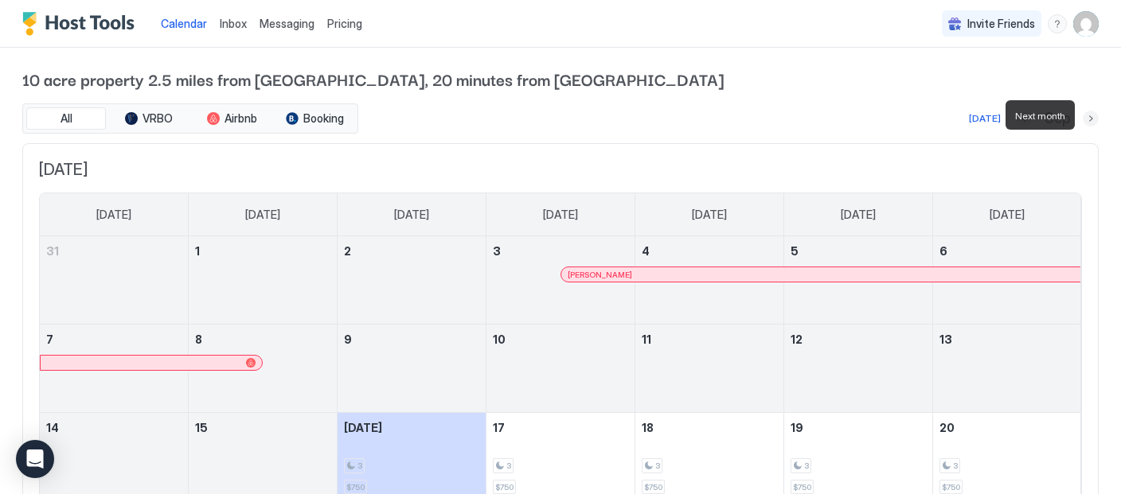
click at [1086, 119] on button "Next month" at bounding box center [1090, 119] width 16 height 16
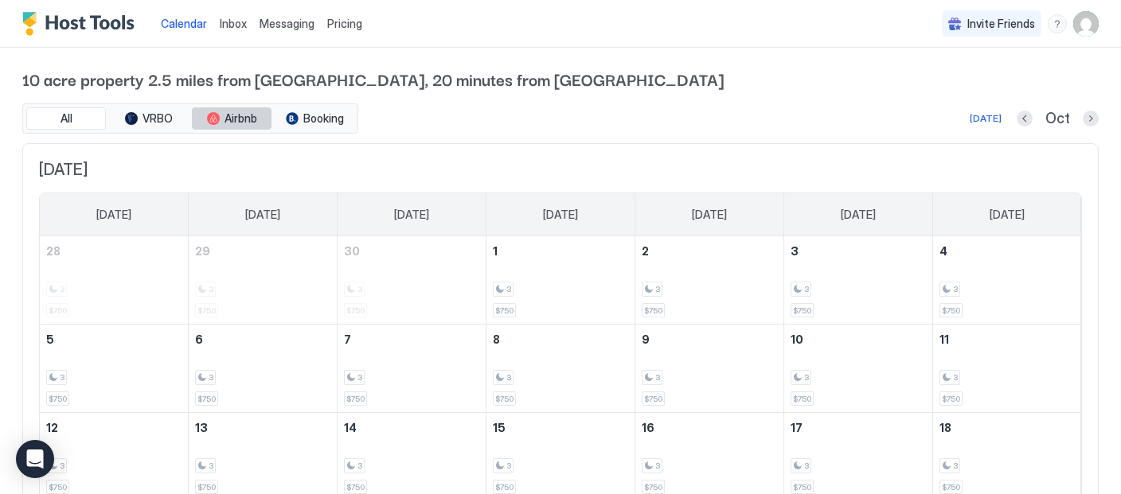
click at [229, 123] on span "Airbnb" at bounding box center [240, 118] width 33 height 14
click at [233, 117] on span "Airbnb" at bounding box center [240, 118] width 33 height 14
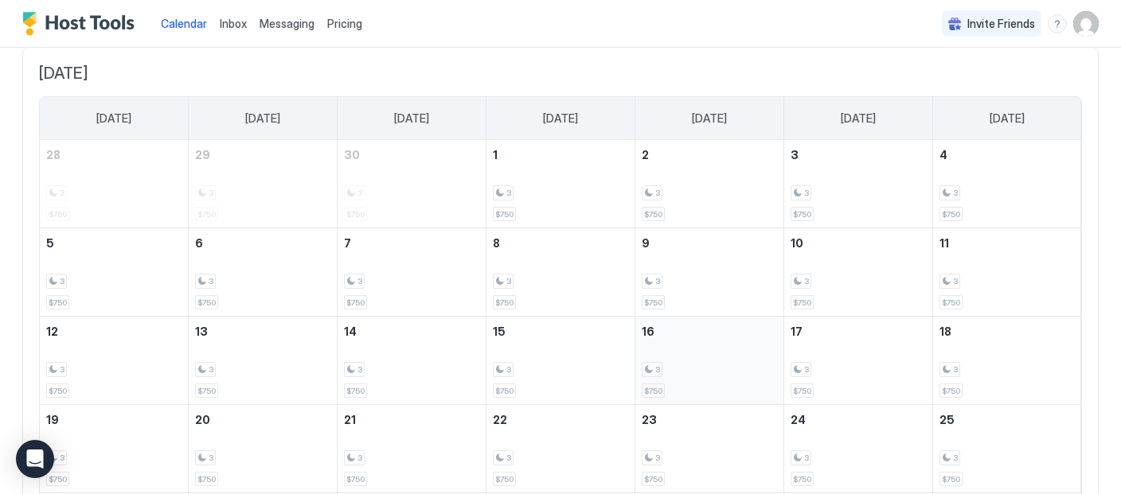
scroll to position [80, 0]
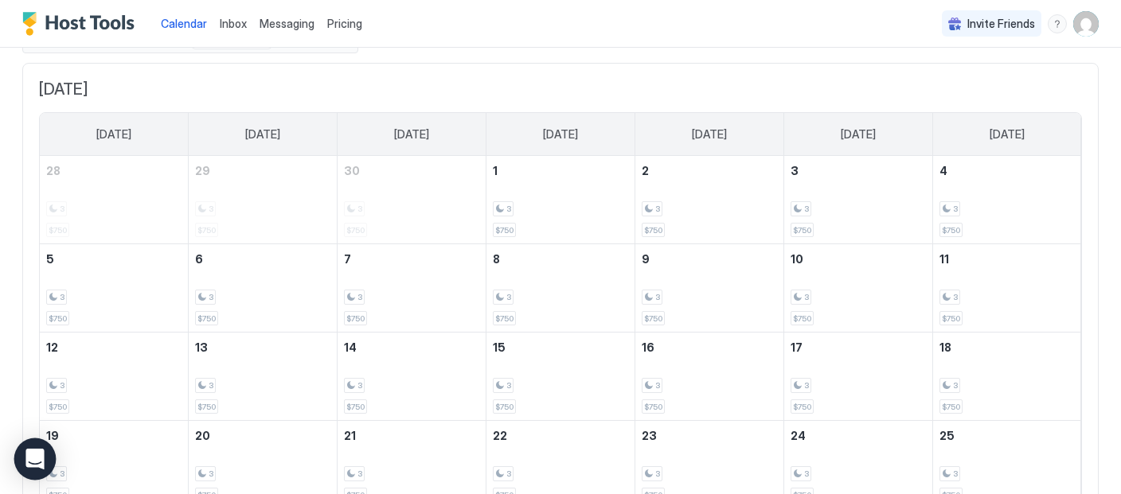
click at [26, 456] on div "Open Intercom Messenger" at bounding box center [35, 459] width 42 height 42
